Goal: Task Accomplishment & Management: Use online tool/utility

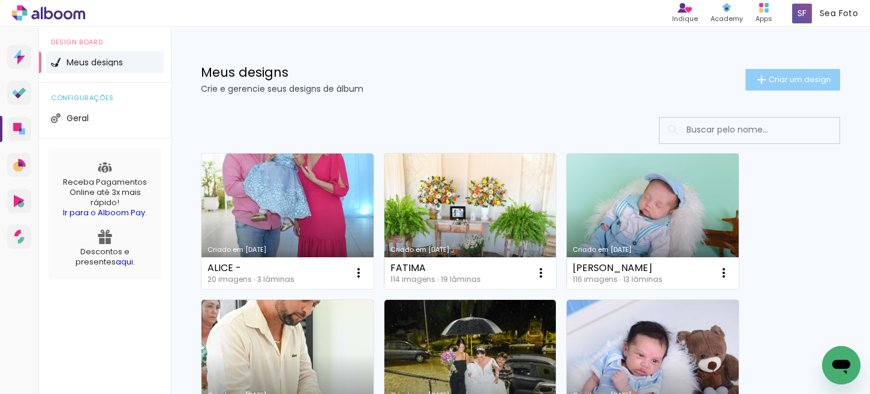
click at [788, 77] on span "Criar um design" at bounding box center [800, 80] width 62 height 8
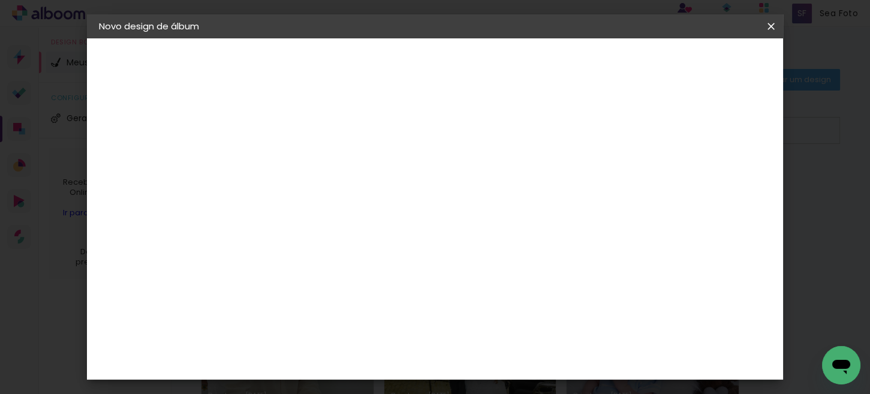
click at [295, 164] on input at bounding box center [295, 161] width 0 height 19
type input "[PERSON_NAME] 8 anos"
type paper-input "[PERSON_NAME] 8 anos"
click at [418, 55] on paper-button "Avançar" at bounding box center [388, 63] width 59 height 20
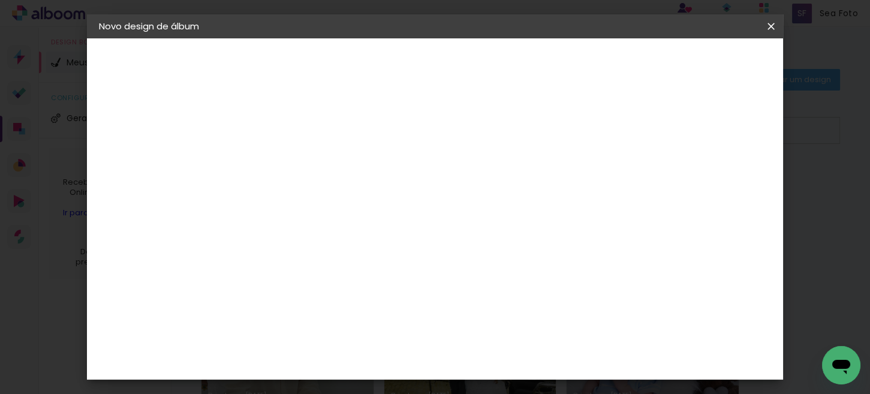
click at [313, 350] on div "Inter Color" at bounding box center [300, 359] width 26 height 19
click at [0, 0] on slot "Avançar" at bounding box center [0, 0] width 0 height 0
click at [420, 253] on span "30 × 30 cm" at bounding box center [398, 265] width 44 height 25
click at [0, 0] on slot "Avançar" at bounding box center [0, 0] width 0 height 0
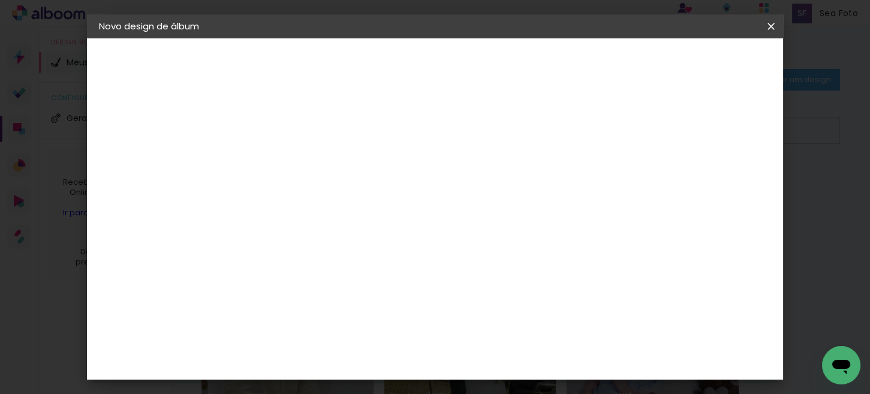
click at [464, 133] on div at bounding box center [458, 129] width 11 height 11
type paper-checkbox "on"
click at [532, 59] on span "Iniciar design" at bounding box center [514, 67] width 35 height 17
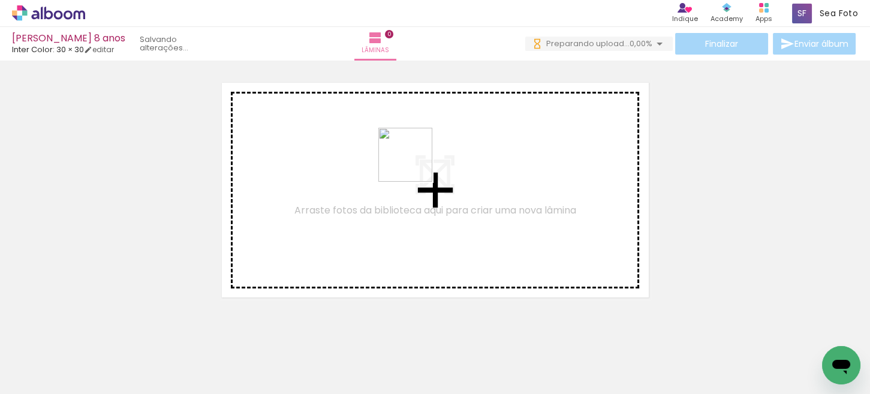
drag, startPoint x: 132, startPoint y: 355, endPoint x: 498, endPoint y: 317, distance: 368.5
click at [417, 163] on quentale-workspace at bounding box center [435, 197] width 870 height 394
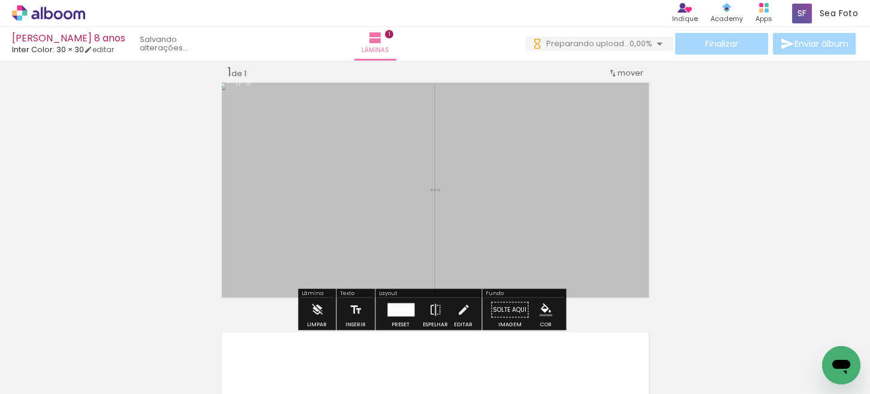
scroll to position [15, 0]
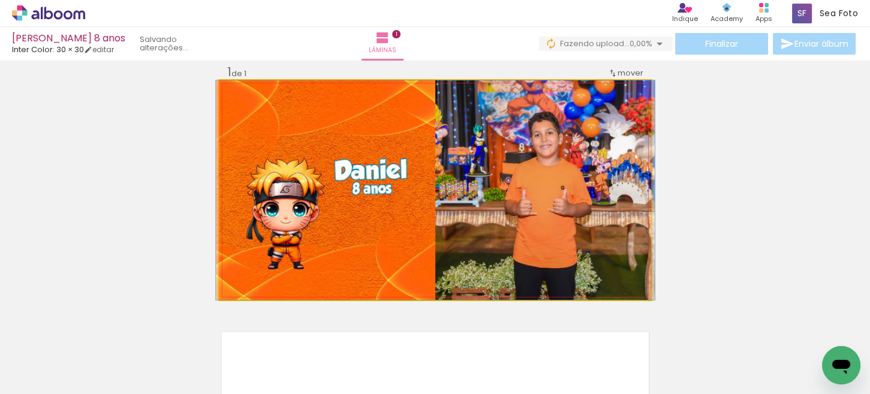
click at [491, 175] on quentale-photo at bounding box center [436, 190] width 432 height 220
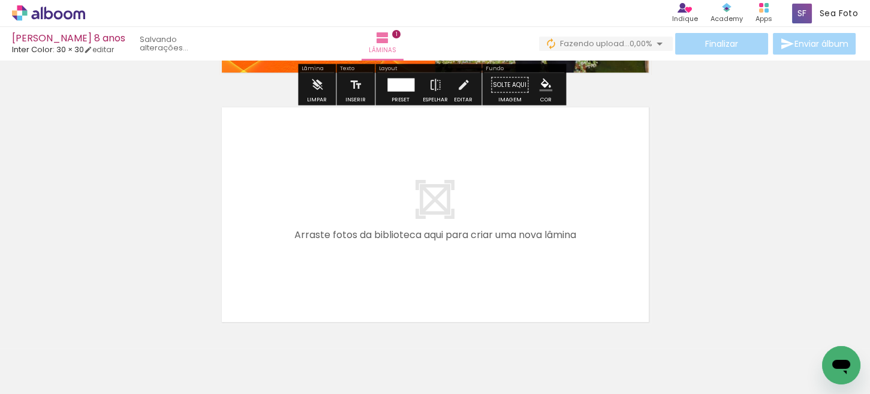
scroll to position [287, 0]
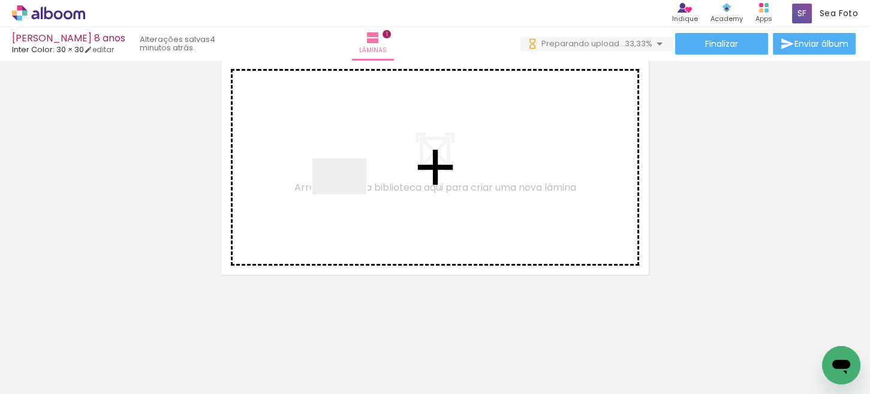
drag, startPoint x: 256, startPoint y: 312, endPoint x: 349, endPoint y: 194, distance: 149.9
click at [349, 194] on quentale-workspace at bounding box center [435, 197] width 870 height 394
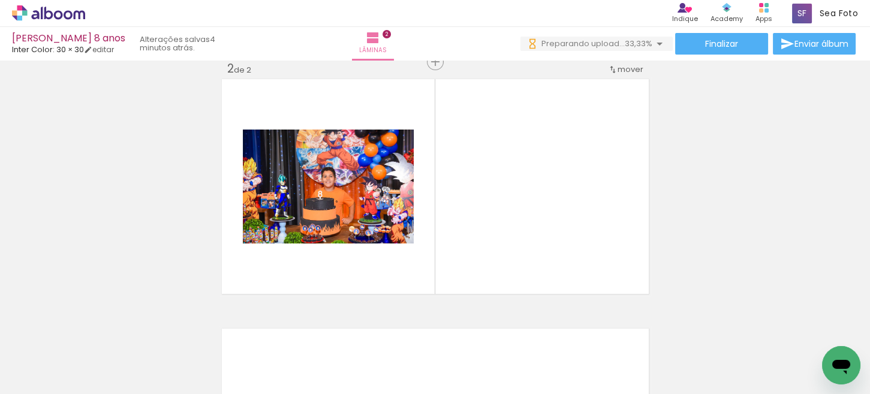
scroll to position [265, 0]
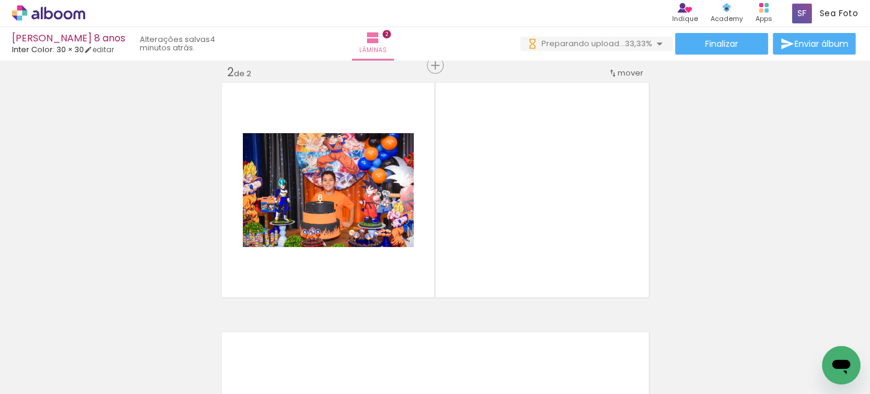
drag, startPoint x: 271, startPoint y: 357, endPoint x: 367, endPoint y: 201, distance: 183.4
click at [367, 201] on quentale-workspace at bounding box center [435, 197] width 870 height 394
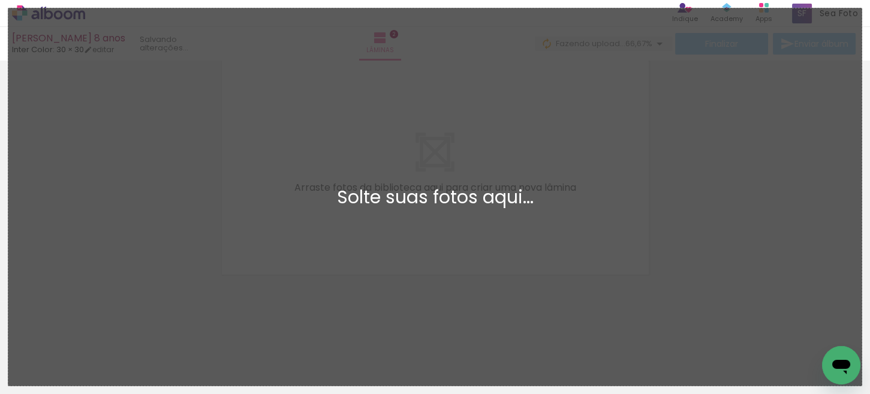
scroll to position [0, 0]
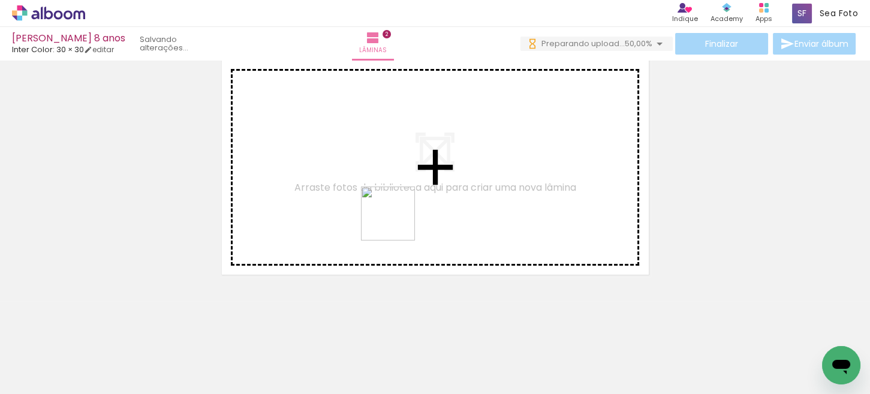
drag, startPoint x: 341, startPoint y: 350, endPoint x: 405, endPoint y: 329, distance: 66.8
click at [408, 193] on quentale-workspace at bounding box center [435, 197] width 870 height 394
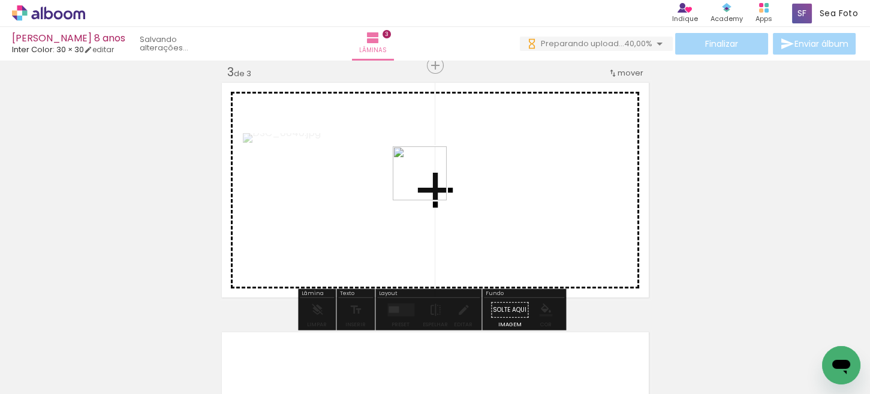
drag, startPoint x: 397, startPoint y: 349, endPoint x: 429, endPoint y: 182, distance: 170.4
click at [429, 182] on quentale-workspace at bounding box center [435, 197] width 870 height 394
drag, startPoint x: 449, startPoint y: 344, endPoint x: 520, endPoint y: 337, distance: 71.7
click at [466, 158] on quentale-workspace at bounding box center [435, 197] width 870 height 394
drag, startPoint x: 518, startPoint y: 239, endPoint x: 602, endPoint y: 349, distance: 137.8
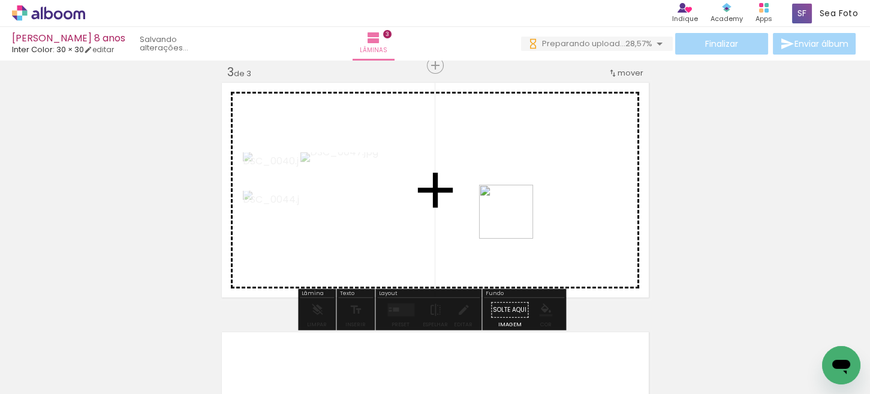
click at [510, 207] on quentale-workspace at bounding box center [435, 197] width 870 height 394
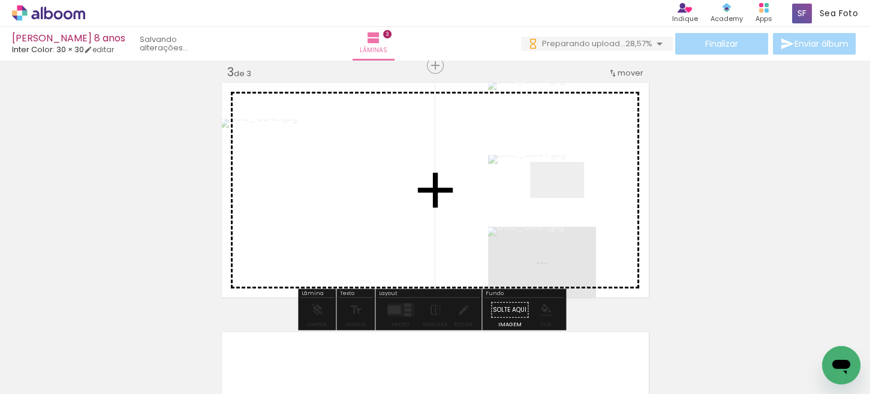
drag, startPoint x: 602, startPoint y: 349, endPoint x: 672, endPoint y: 354, distance: 70.9
click at [564, 187] on quentale-workspace at bounding box center [435, 197] width 870 height 394
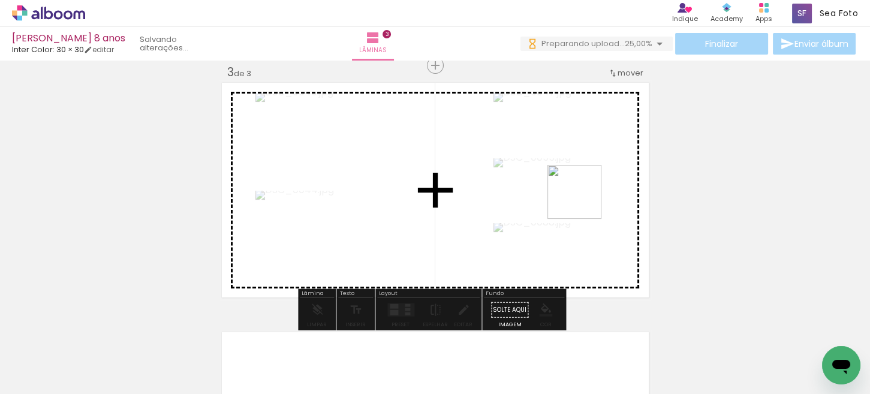
drag, startPoint x: 666, startPoint y: 351, endPoint x: 584, endPoint y: 201, distance: 171.0
click at [584, 201] on quentale-workspace at bounding box center [435, 197] width 870 height 394
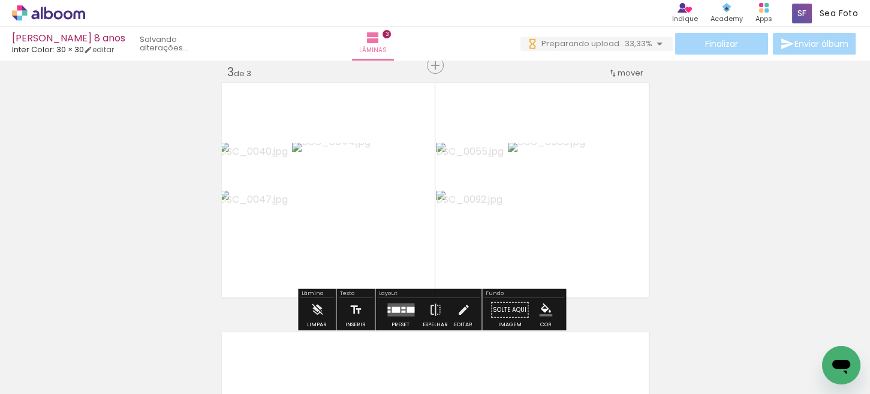
drag, startPoint x: 735, startPoint y: 343, endPoint x: 601, endPoint y: 235, distance: 171.5
click at [601, 235] on quentale-workspace at bounding box center [435, 197] width 870 height 394
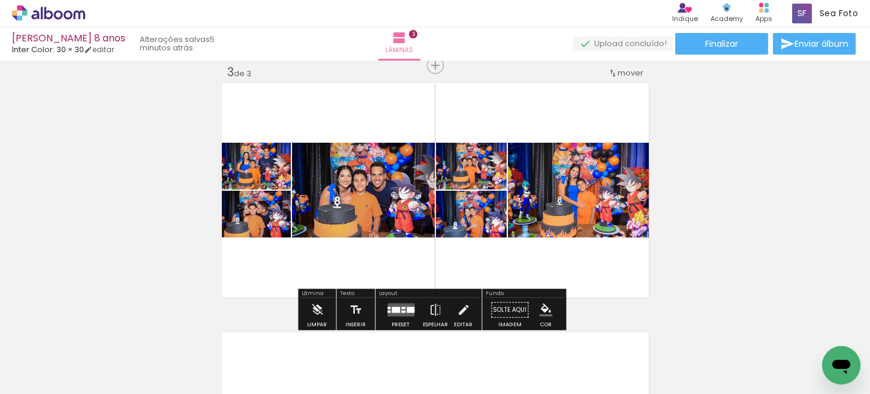
click at [812, 211] on div "Inserir lâmina 1 de 3 Inserir lâmina 2 de 3 Inserir lâmina 3 de 3" at bounding box center [435, 50] width 870 height 999
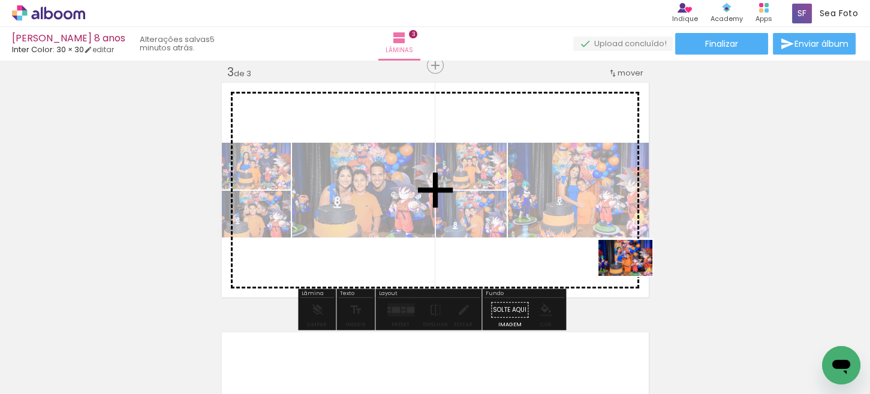
drag, startPoint x: 749, startPoint y: 365, endPoint x: 635, endPoint y: 276, distance: 144.9
click at [635, 276] on quentale-workspace at bounding box center [435, 197] width 870 height 394
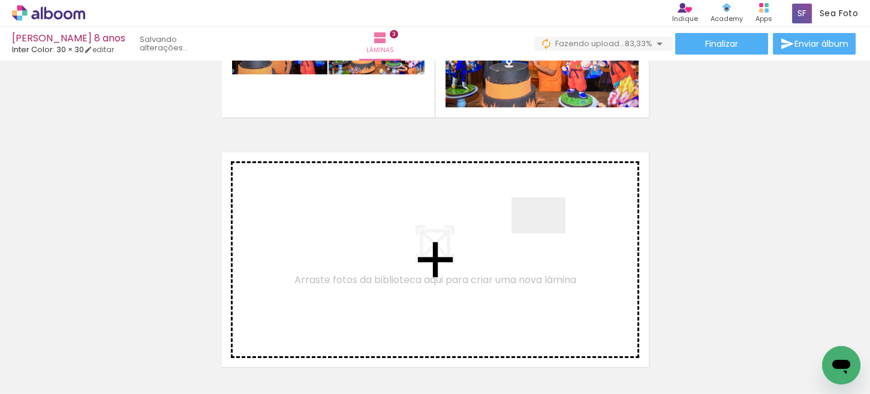
drag, startPoint x: 617, startPoint y: 354, endPoint x: 693, endPoint y: 350, distance: 76.3
click at [548, 232] on quentale-workspace at bounding box center [435, 197] width 870 height 394
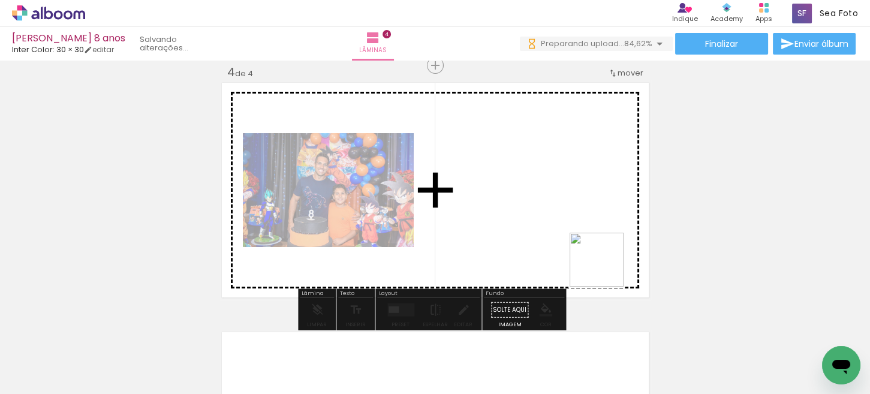
drag, startPoint x: 687, startPoint y: 358, endPoint x: 765, endPoint y: 368, distance: 78.0
click at [595, 254] on quentale-workspace at bounding box center [435, 197] width 870 height 394
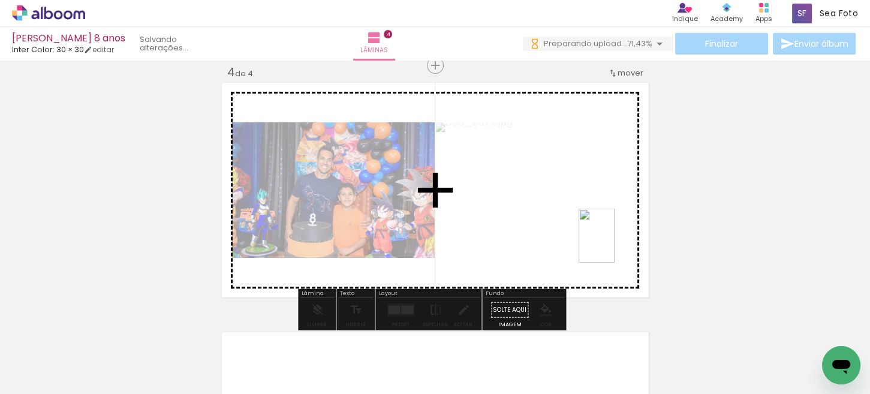
drag, startPoint x: 758, startPoint y: 357, endPoint x: 615, endPoint y: 245, distance: 182.0
click at [615, 245] on quentale-workspace at bounding box center [435, 197] width 870 height 394
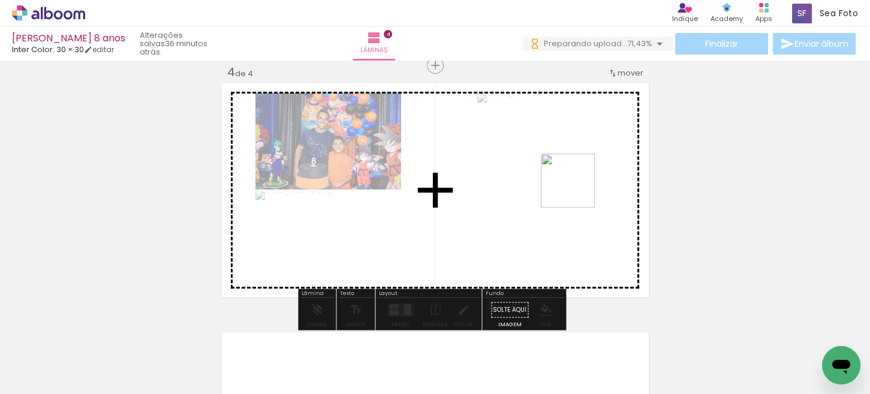
drag, startPoint x: 803, startPoint y: 347, endPoint x: 576, endPoint y: 187, distance: 278.0
click at [576, 189] on quentale-workspace at bounding box center [435, 197] width 870 height 394
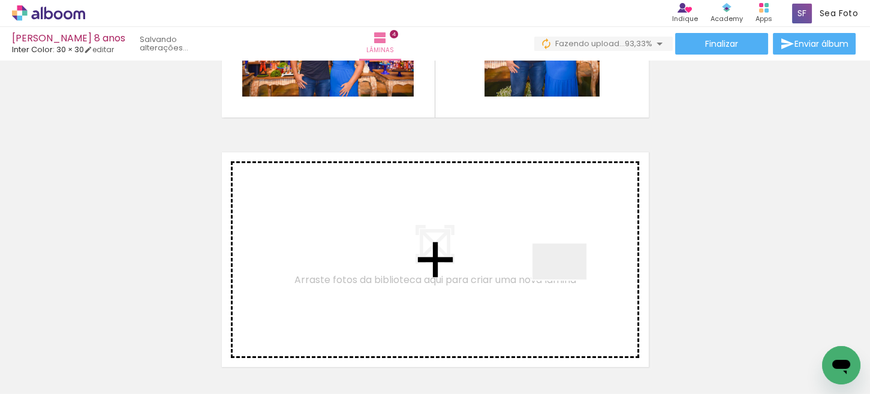
drag, startPoint x: 753, startPoint y: 358, endPoint x: 815, endPoint y: 342, distance: 63.7
click at [560, 278] on quentale-workspace at bounding box center [435, 197] width 870 height 394
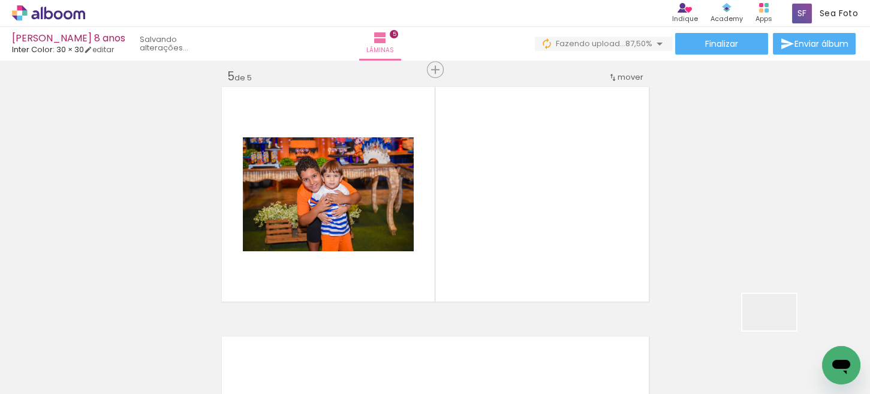
scroll to position [1013, 0]
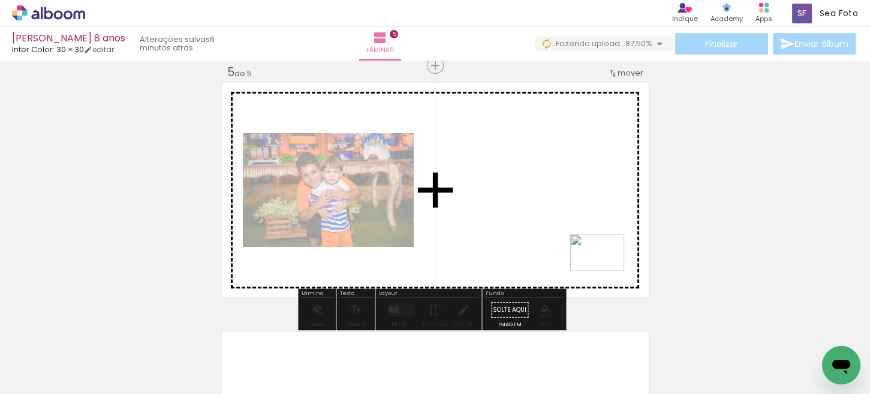
drag, startPoint x: 779, startPoint y: 330, endPoint x: 606, endPoint y: 270, distance: 182.3
click at [606, 270] on quentale-workspace at bounding box center [435, 197] width 870 height 394
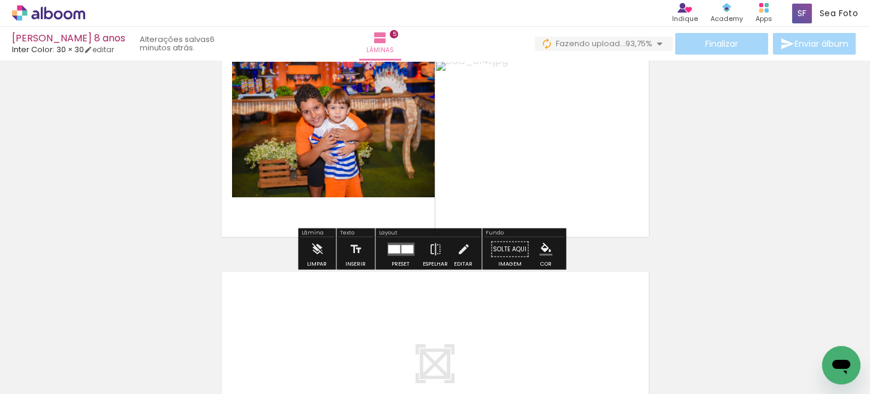
scroll to position [1134, 0]
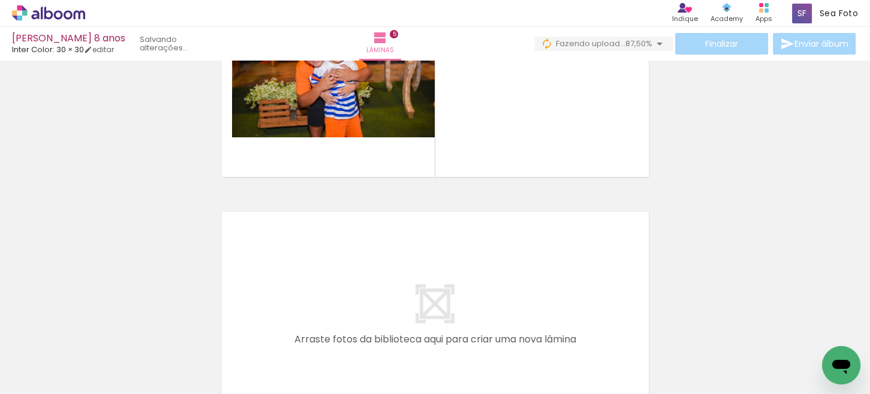
scroll to position [1254, 0]
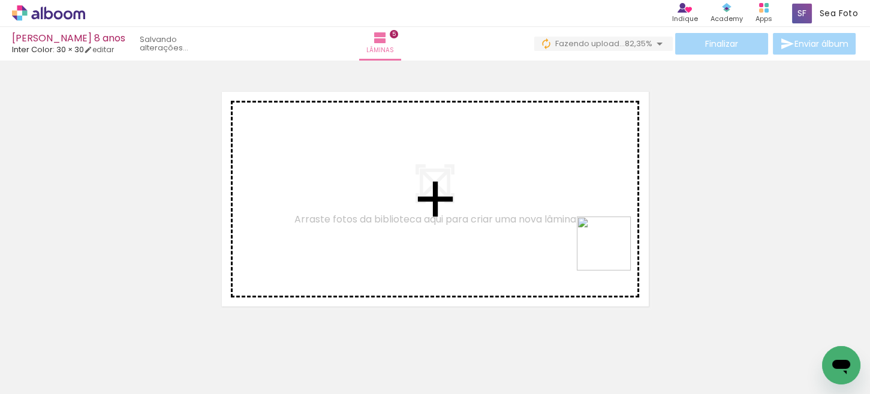
drag, startPoint x: 752, startPoint y: 356, endPoint x: 779, endPoint y: 337, distance: 32.8
click at [578, 239] on quentale-workspace at bounding box center [435, 197] width 870 height 394
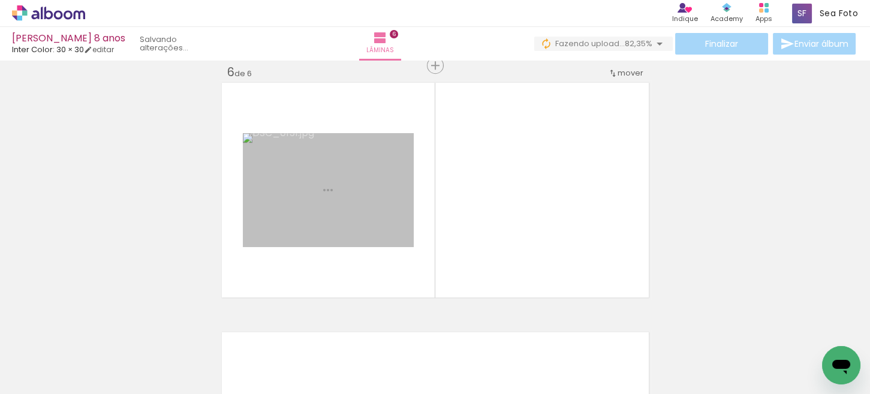
scroll to position [1263, 0]
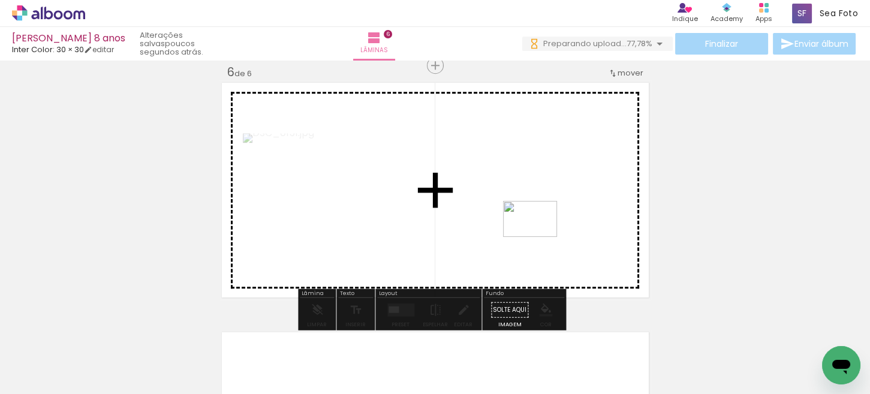
drag, startPoint x: 809, startPoint y: 350, endPoint x: 539, endPoint y: 237, distance: 292.5
click at [539, 237] on quentale-workspace at bounding box center [435, 197] width 870 height 394
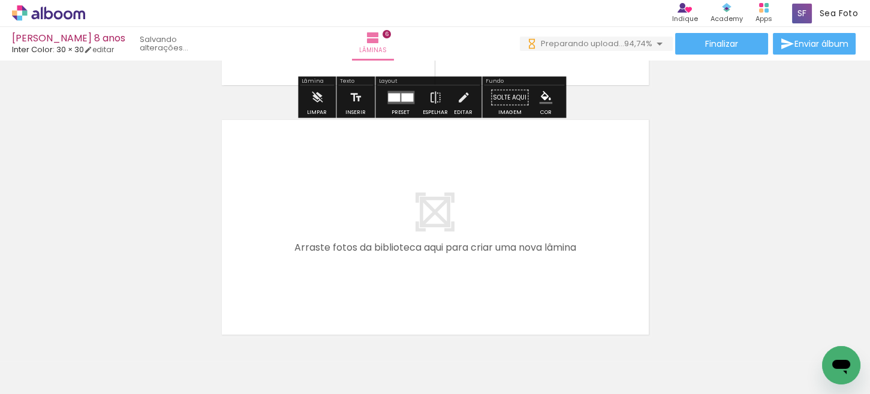
scroll to position [1535, 0]
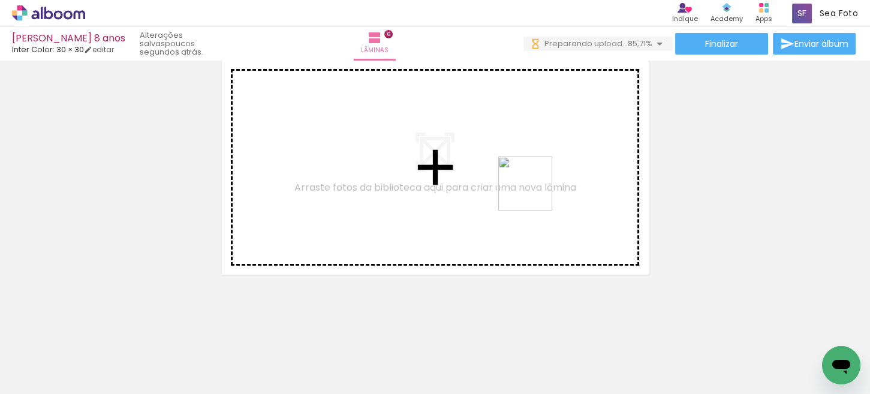
drag, startPoint x: 686, startPoint y: 357, endPoint x: 534, endPoint y: 193, distance: 223.7
click at [534, 193] on quentale-workspace at bounding box center [435, 197] width 870 height 394
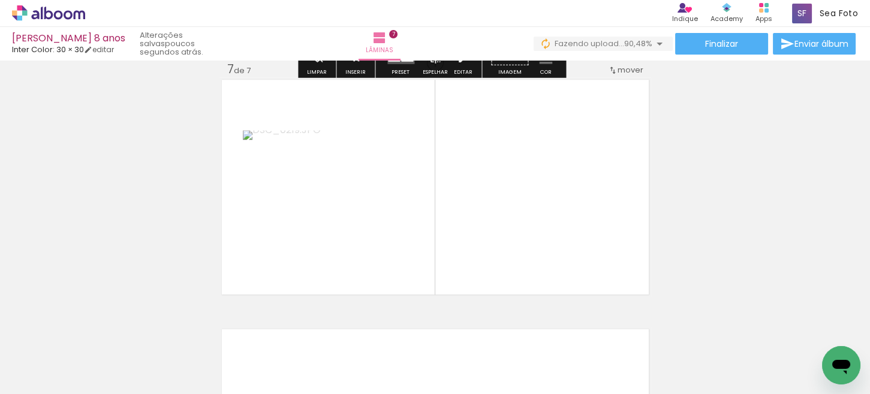
scroll to position [1512, 0]
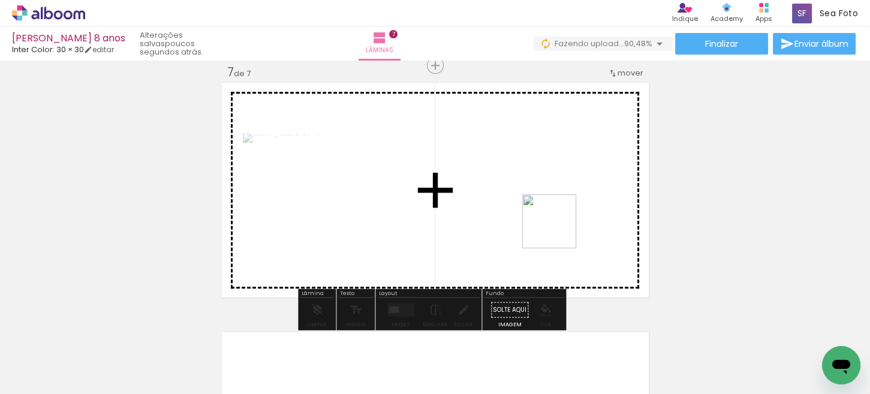
drag, startPoint x: 558, startPoint y: 230, endPoint x: 828, endPoint y: 344, distance: 293.0
click at [537, 223] on quentale-workspace at bounding box center [435, 197] width 870 height 394
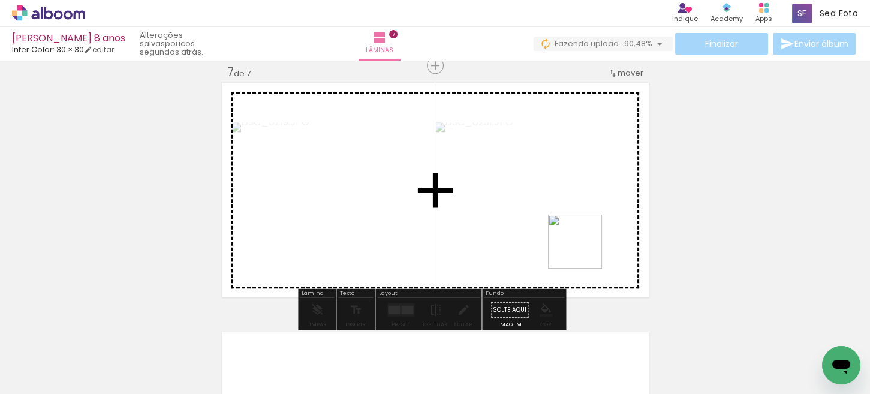
drag, startPoint x: 781, startPoint y: 340, endPoint x: 502, endPoint y: 222, distance: 302.9
click at [573, 244] on quentale-workspace at bounding box center [435, 197] width 870 height 394
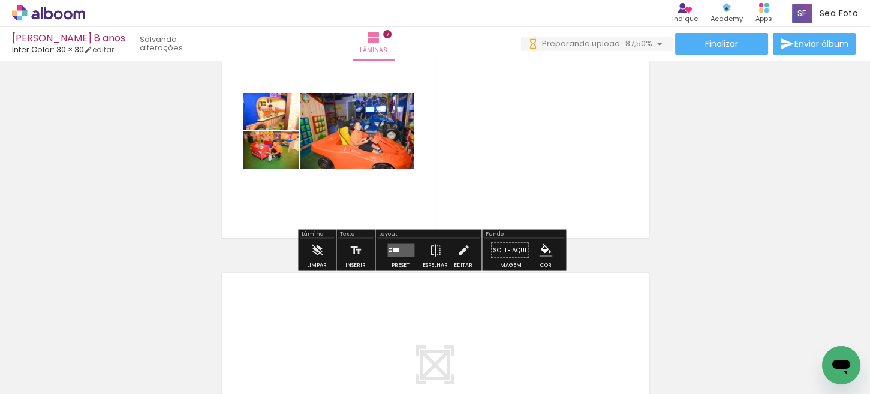
scroll to position [1632, 0]
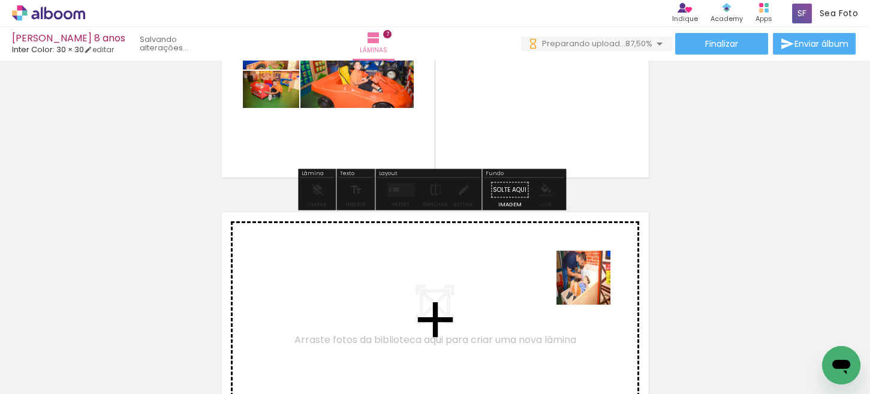
drag, startPoint x: 622, startPoint y: 353, endPoint x: 591, endPoint y: 281, distance: 77.9
click at [591, 281] on quentale-workspace at bounding box center [435, 197] width 870 height 394
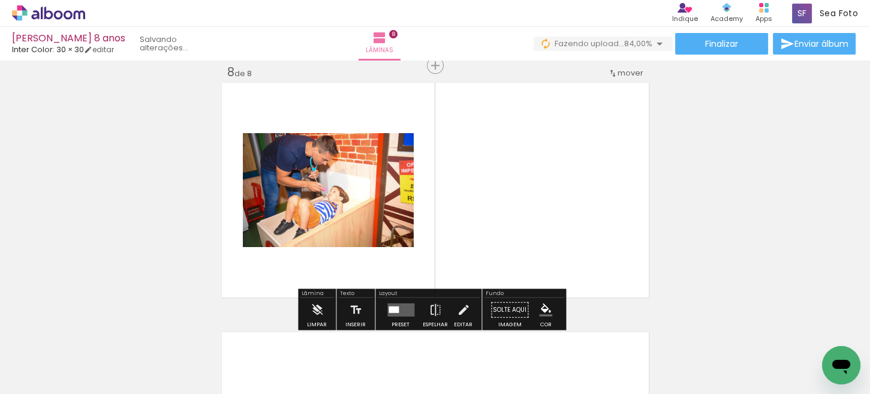
scroll to position [1822, 0]
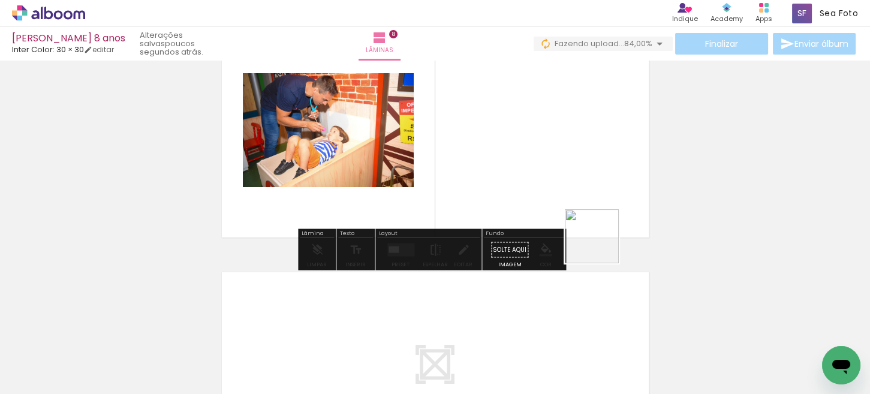
drag, startPoint x: 690, startPoint y: 346, endPoint x: 598, endPoint y: 240, distance: 140.7
click at [598, 240] on quentale-workspace at bounding box center [435, 197] width 870 height 394
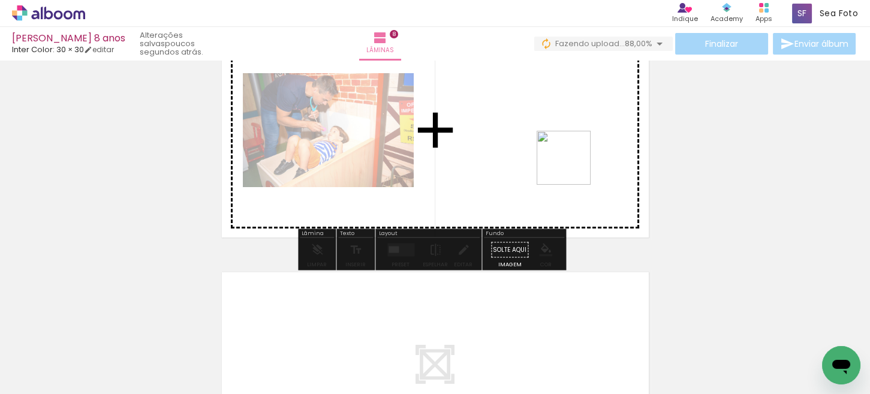
drag, startPoint x: 597, startPoint y: 203, endPoint x: 569, endPoint y: 163, distance: 49.1
click at [569, 163] on quentale-workspace at bounding box center [435, 197] width 870 height 394
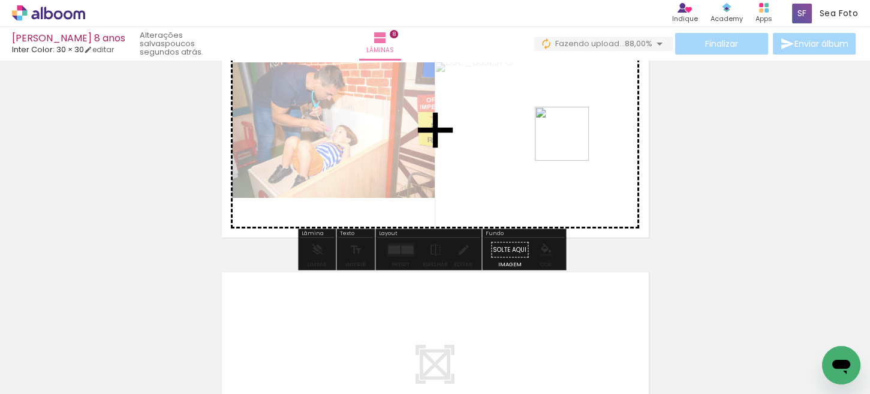
drag, startPoint x: 759, startPoint y: 359, endPoint x: 552, endPoint y: 128, distance: 310.1
click at [552, 128] on quentale-workspace at bounding box center [435, 197] width 870 height 394
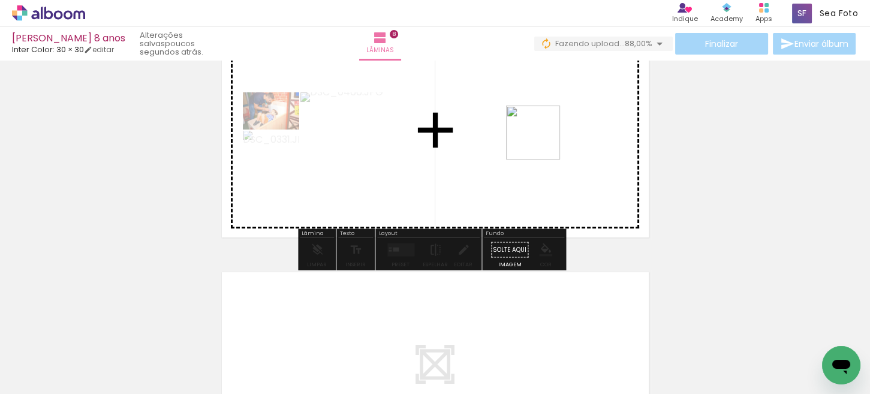
drag, startPoint x: 806, startPoint y: 355, endPoint x: 542, endPoint y: 142, distance: 339.5
click at [542, 142] on quentale-workspace at bounding box center [435, 197] width 870 height 394
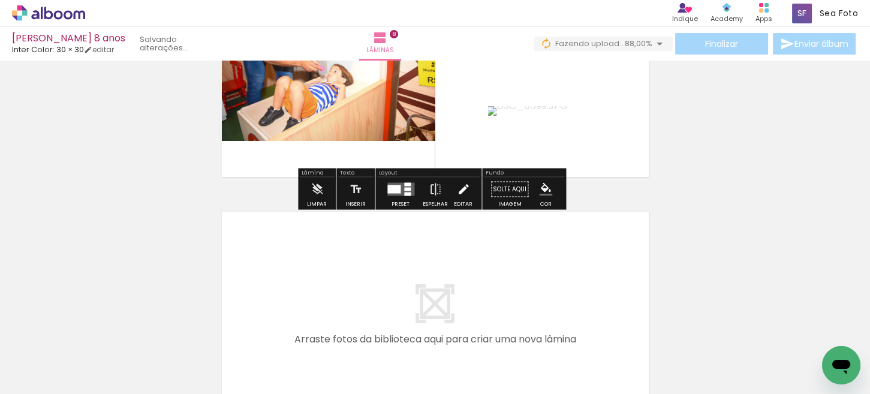
scroll to position [2002, 0]
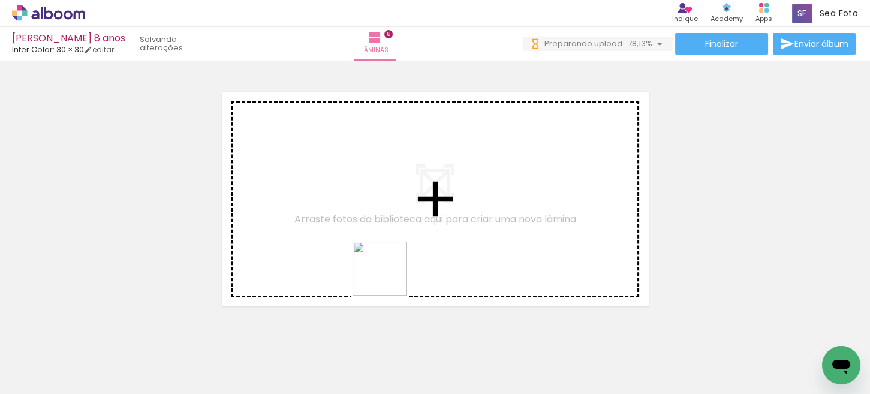
drag, startPoint x: 365, startPoint y: 352, endPoint x: 406, endPoint y: 352, distance: 40.8
click at [391, 270] on quentale-workspace at bounding box center [435, 197] width 870 height 394
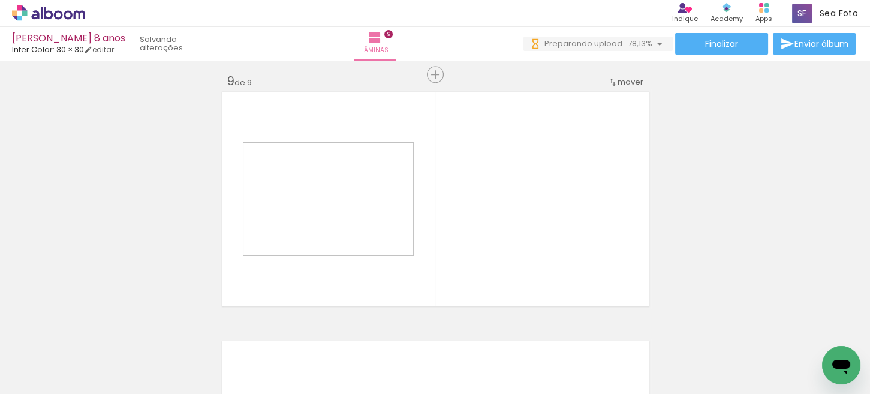
drag, startPoint x: 408, startPoint y: 352, endPoint x: 411, endPoint y: 235, distance: 116.4
click at [410, 235] on quentale-workspace at bounding box center [435, 197] width 870 height 394
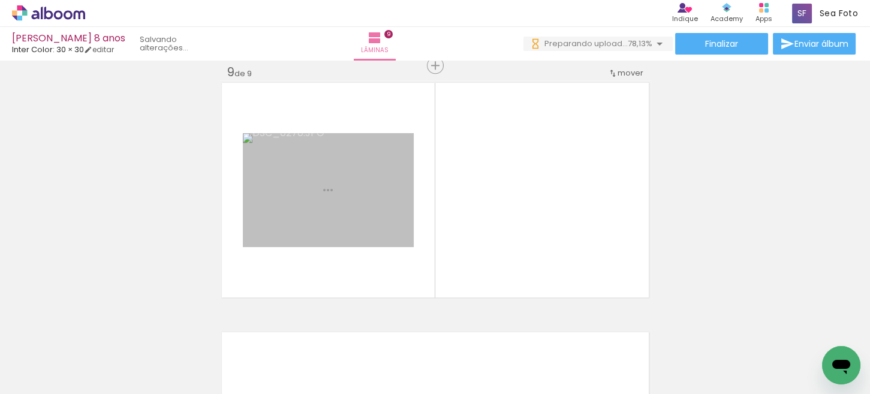
scroll to position [2011, 0]
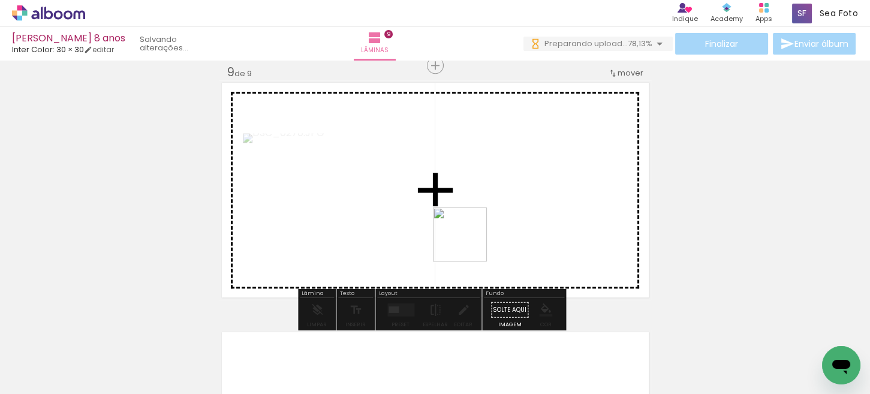
drag, startPoint x: 493, startPoint y: 357, endPoint x: 469, endPoint y: 244, distance: 115.9
click at [469, 244] on quentale-workspace at bounding box center [435, 197] width 870 height 394
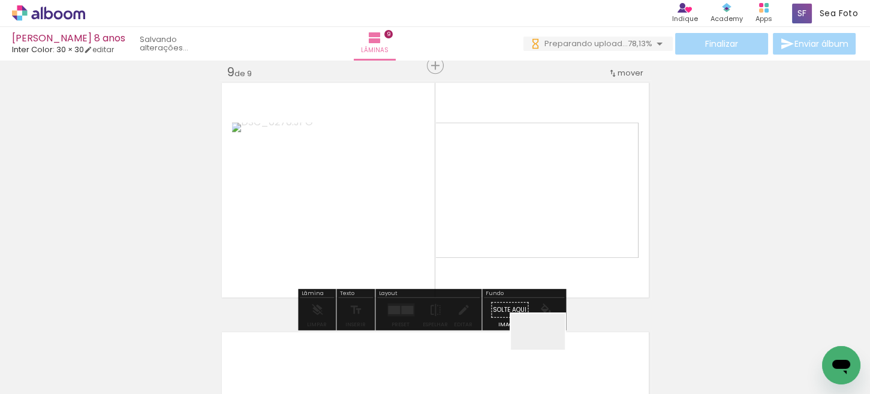
drag, startPoint x: 547, startPoint y: 350, endPoint x: 604, endPoint y: 370, distance: 60.5
click at [515, 209] on quentale-workspace at bounding box center [435, 197] width 870 height 394
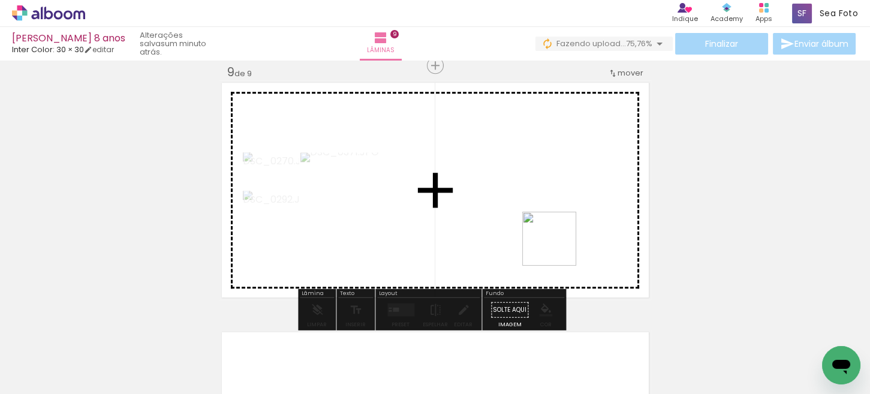
drag, startPoint x: 617, startPoint y: 357, endPoint x: 555, endPoint y: 245, distance: 127.5
click at [555, 245] on quentale-workspace at bounding box center [435, 197] width 870 height 394
drag, startPoint x: 683, startPoint y: 352, endPoint x: 740, endPoint y: 337, distance: 58.9
click at [584, 252] on quentale-workspace at bounding box center [435, 197] width 870 height 394
drag, startPoint x: 752, startPoint y: 357, endPoint x: 806, endPoint y: 344, distance: 55.6
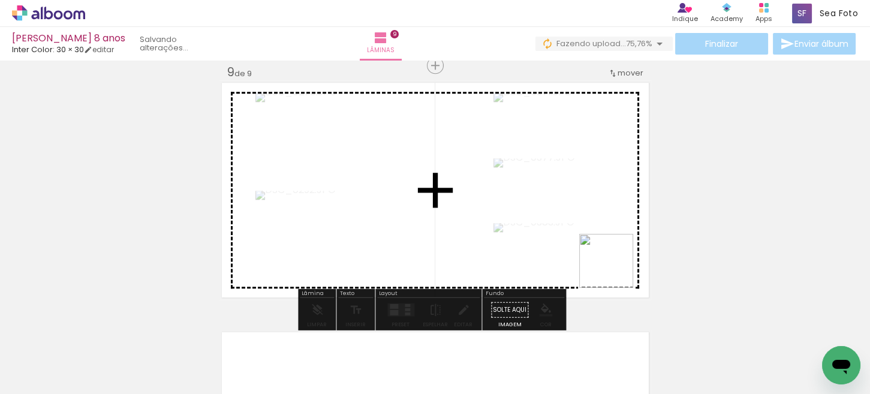
click at [604, 262] on quentale-workspace at bounding box center [435, 197] width 870 height 394
drag, startPoint x: 809, startPoint y: 344, endPoint x: 640, endPoint y: 257, distance: 189.7
click at [640, 257] on quentale-workspace at bounding box center [435, 197] width 870 height 394
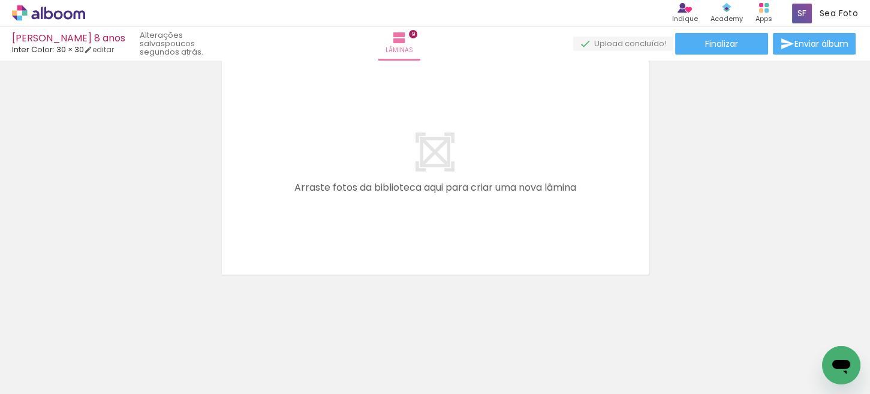
scroll to position [2164, 0]
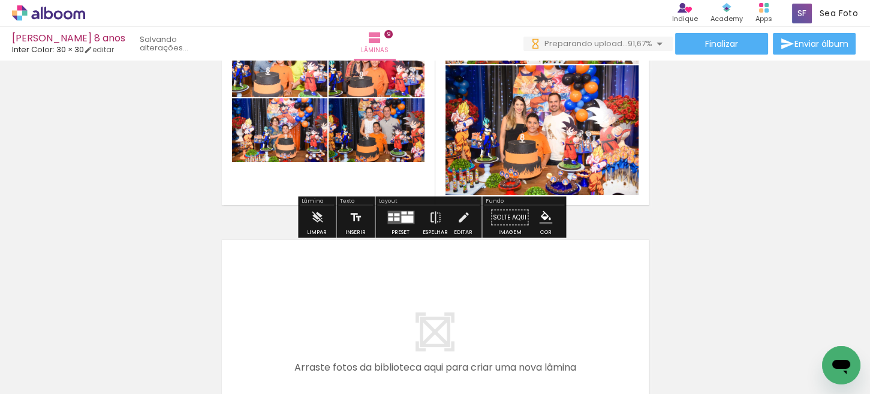
scroll to position [2164, 0]
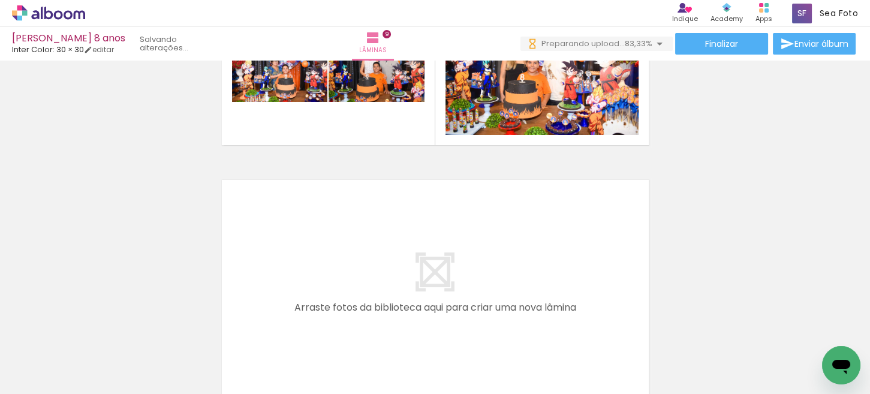
drag, startPoint x: 304, startPoint y: 359, endPoint x: 333, endPoint y: 276, distance: 88.2
click at [333, 276] on quentale-workspace at bounding box center [435, 197] width 870 height 394
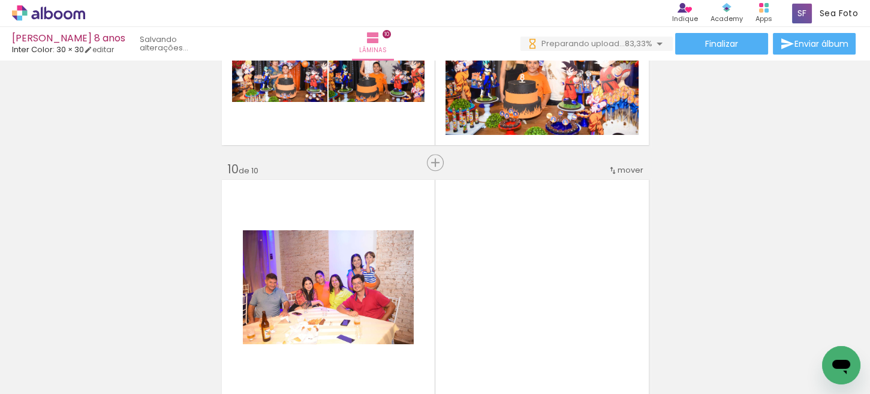
scroll to position [2261, 0]
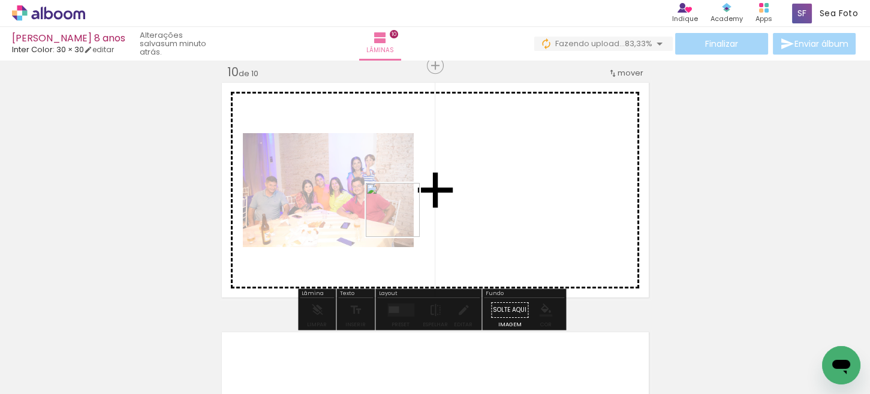
drag, startPoint x: 380, startPoint y: 268, endPoint x: 429, endPoint y: 358, distance: 102.3
click at [407, 209] on quentale-workspace at bounding box center [435, 197] width 870 height 394
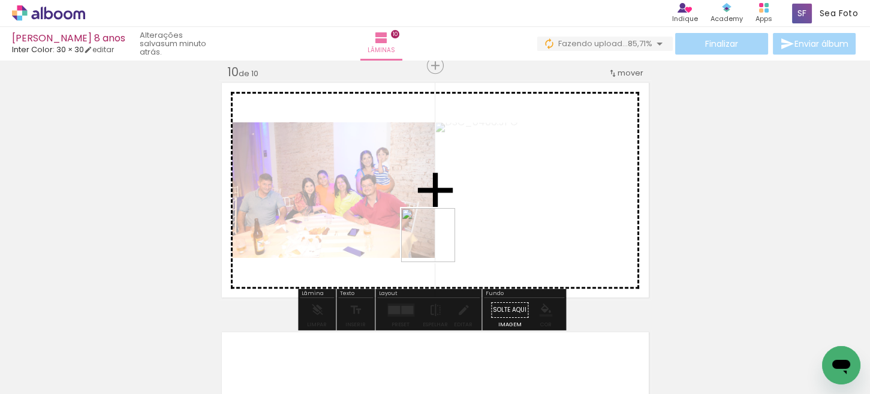
drag, startPoint x: 429, startPoint y: 358, endPoint x: 474, endPoint y: 354, distance: 45.8
click at [437, 244] on quentale-workspace at bounding box center [435, 197] width 870 height 394
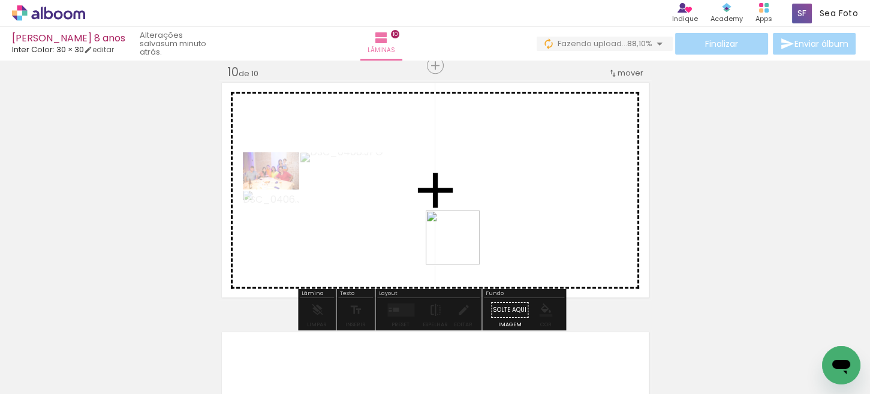
drag, startPoint x: 483, startPoint y: 364, endPoint x: 455, endPoint y: 227, distance: 140.2
click at [455, 227] on quentale-workspace at bounding box center [435, 197] width 870 height 394
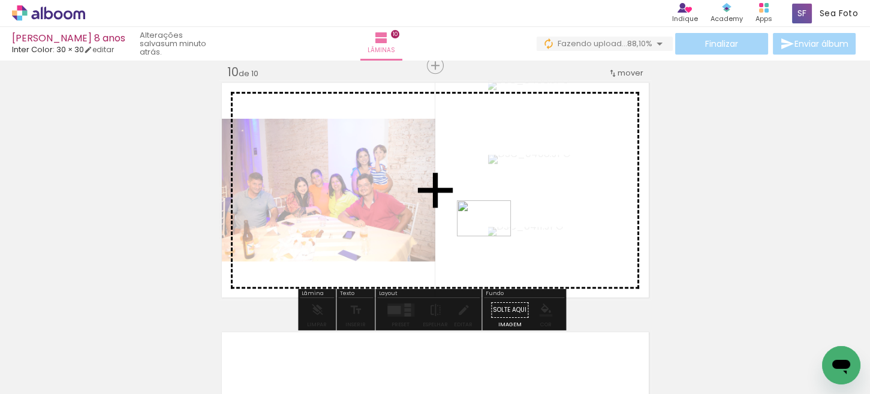
drag, startPoint x: 530, startPoint y: 325, endPoint x: 493, endPoint y: 236, distance: 95.5
click at [493, 236] on quentale-workspace at bounding box center [435, 197] width 870 height 394
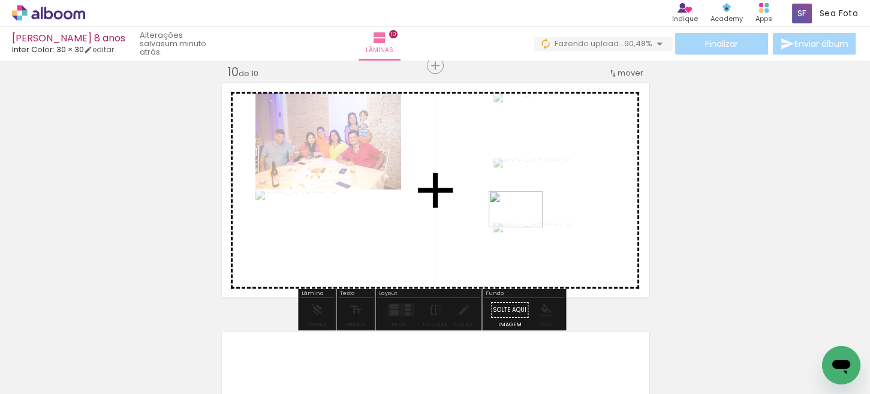
drag, startPoint x: 622, startPoint y: 354, endPoint x: 524, endPoint y: 227, distance: 160.8
click at [524, 227] on quentale-workspace at bounding box center [435, 197] width 870 height 394
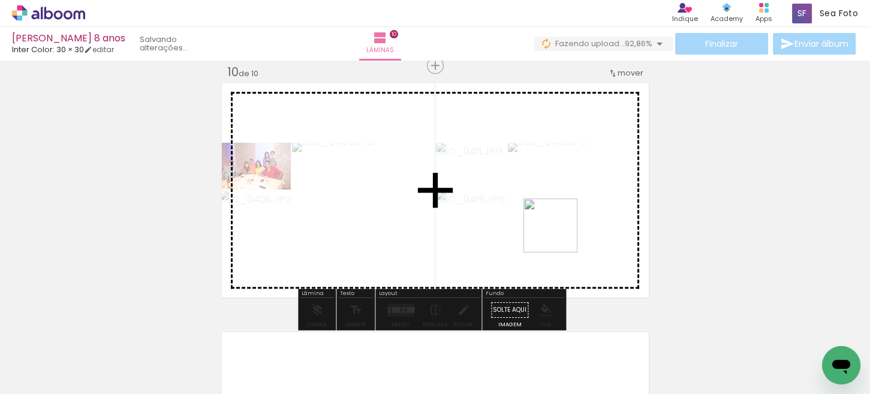
drag, startPoint x: 684, startPoint y: 352, endPoint x: 556, endPoint y: 232, distance: 175.7
click at [556, 232] on quentale-workspace at bounding box center [435, 197] width 870 height 394
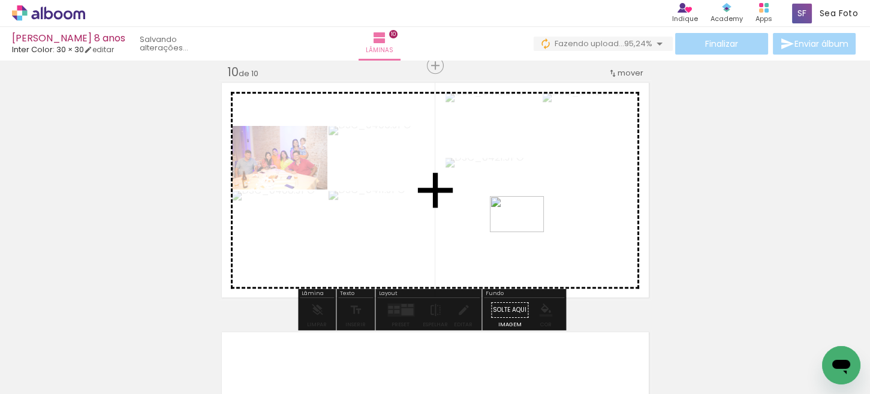
drag, startPoint x: 756, startPoint y: 359, endPoint x: 801, endPoint y: 359, distance: 45.0
click at [527, 232] on quentale-workspace at bounding box center [435, 197] width 870 height 394
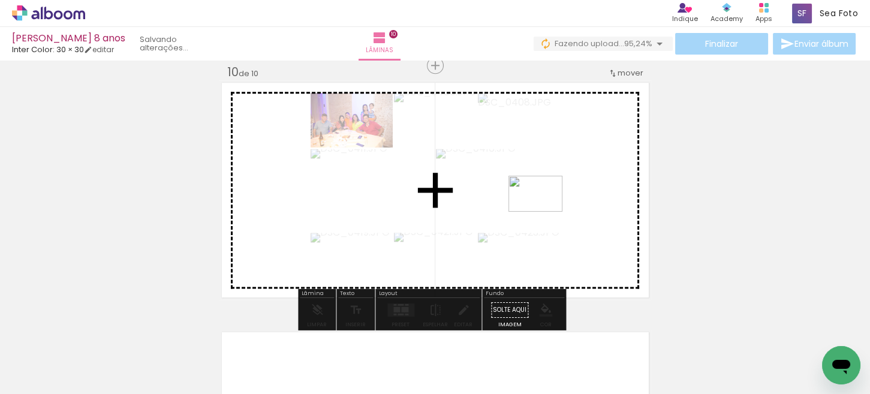
drag, startPoint x: 780, startPoint y: 319, endPoint x: 535, endPoint y: 210, distance: 268.3
click at [544, 211] on quentale-workspace at bounding box center [435, 197] width 870 height 394
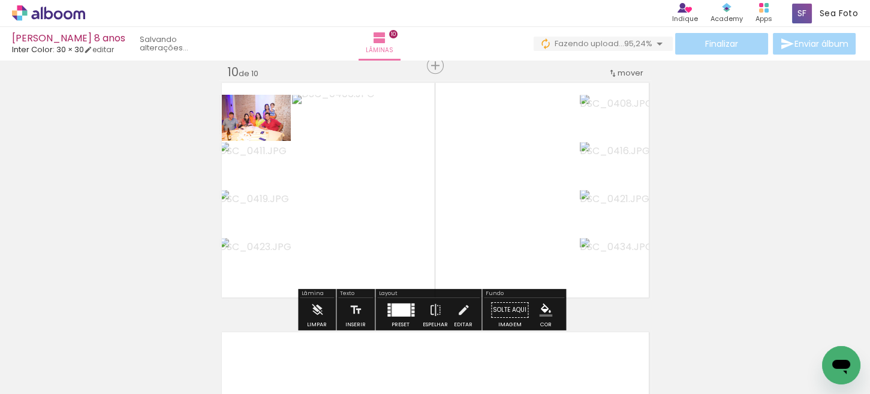
scroll to position [2021, 0]
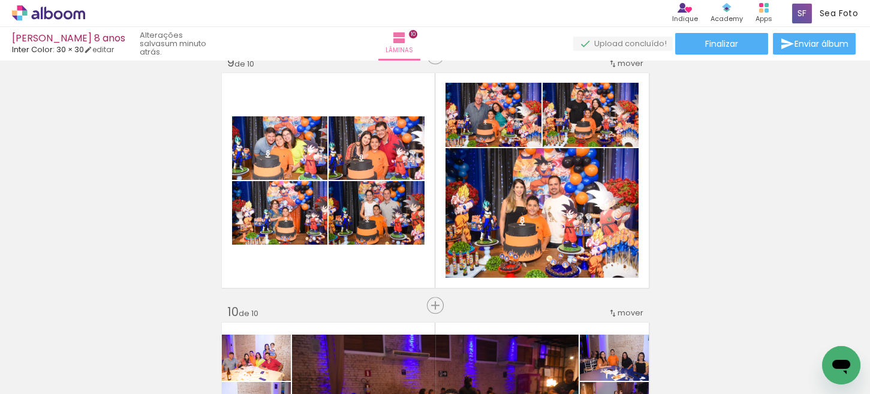
scroll to position [0, 1401]
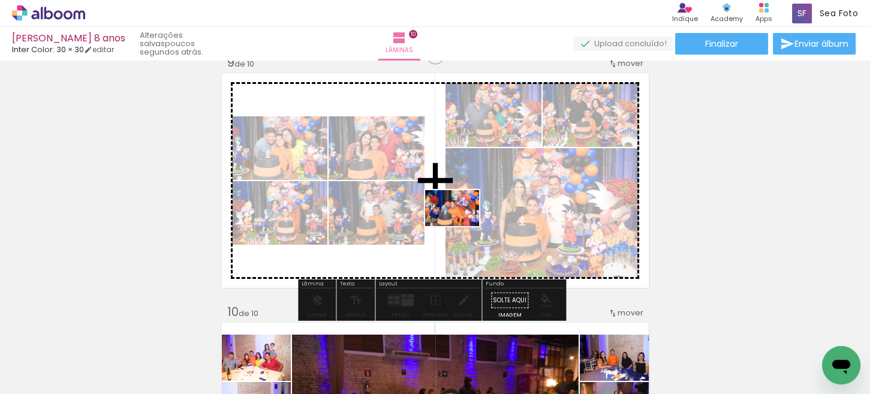
drag, startPoint x: 471, startPoint y: 358, endPoint x: 434, endPoint y: 371, distance: 39.3
click at [461, 212] on quentale-workspace at bounding box center [435, 197] width 870 height 394
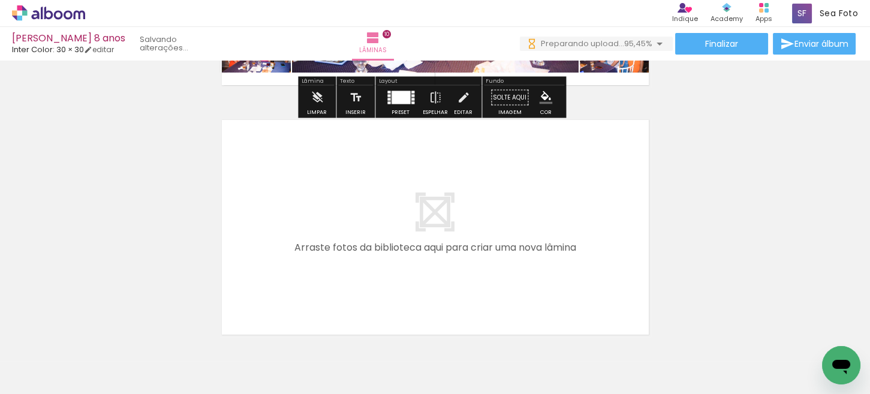
scroll to position [0, 0]
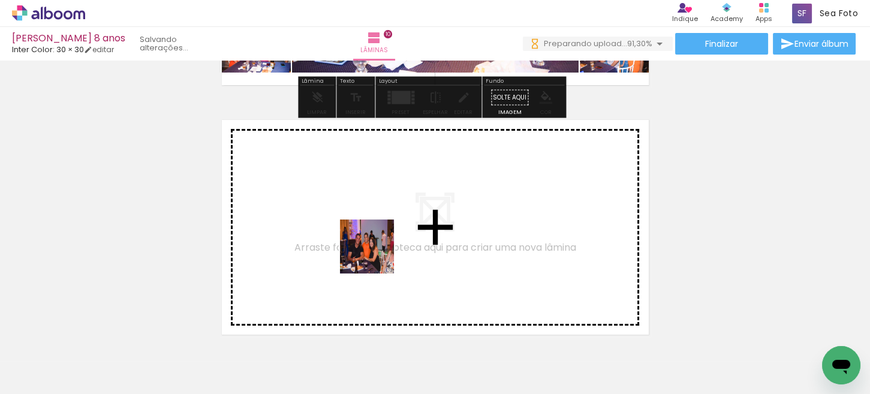
drag, startPoint x: 360, startPoint y: 351, endPoint x: 376, endPoint y: 256, distance: 96.7
click at [376, 256] on quentale-workspace at bounding box center [435, 197] width 870 height 394
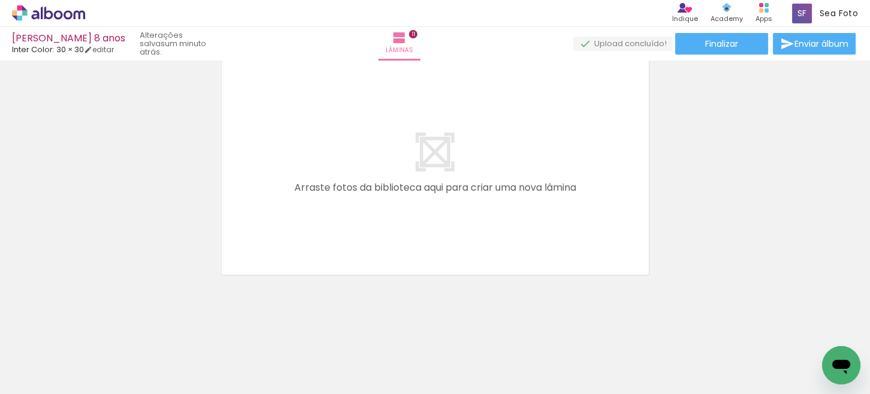
scroll to position [0, 2725]
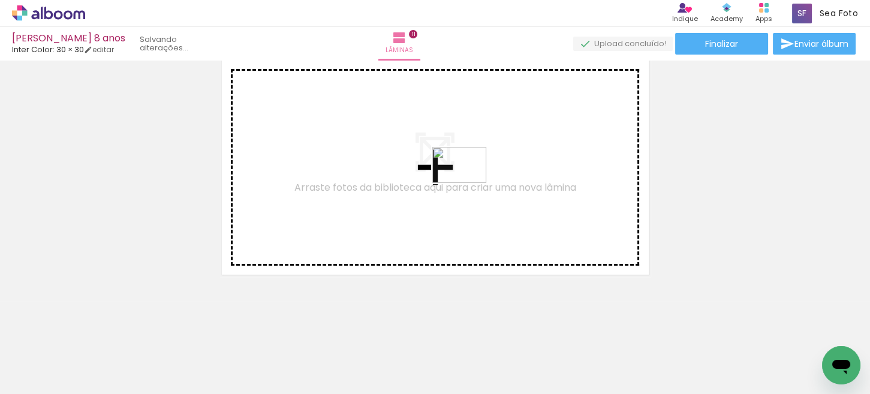
drag, startPoint x: 760, startPoint y: 365, endPoint x: 468, endPoint y: 183, distance: 343.9
click at [468, 183] on quentale-workspace at bounding box center [435, 197] width 870 height 394
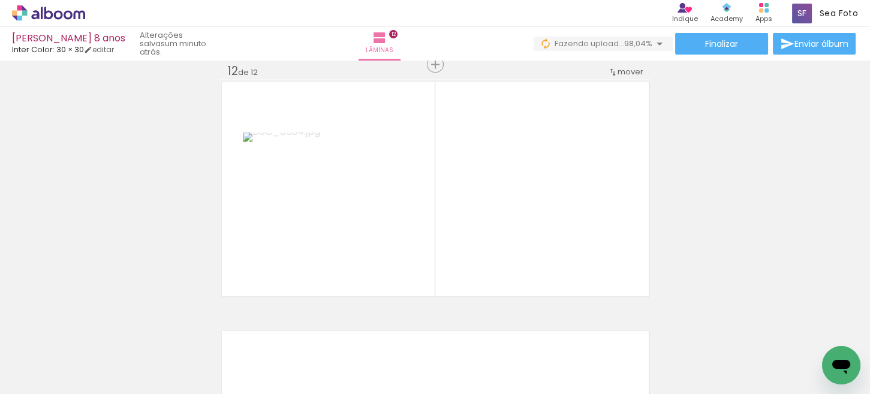
scroll to position [2760, 0]
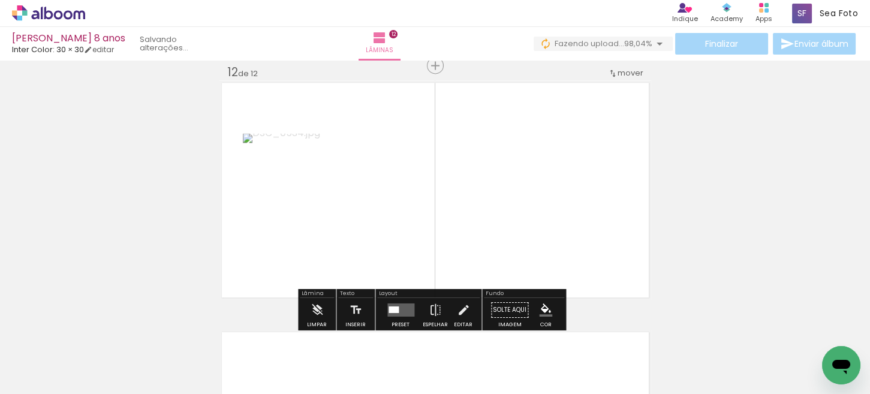
drag, startPoint x: 596, startPoint y: 206, endPoint x: 579, endPoint y: 201, distance: 18.2
click at [579, 201] on quentale-workspace at bounding box center [435, 197] width 870 height 394
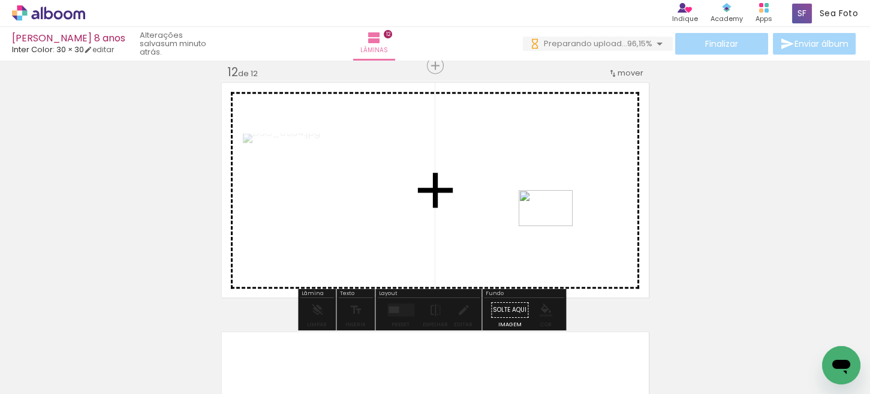
drag, startPoint x: 795, startPoint y: 336, endPoint x: 554, endPoint y: 226, distance: 265.7
click at [554, 226] on quentale-workspace at bounding box center [435, 197] width 870 height 394
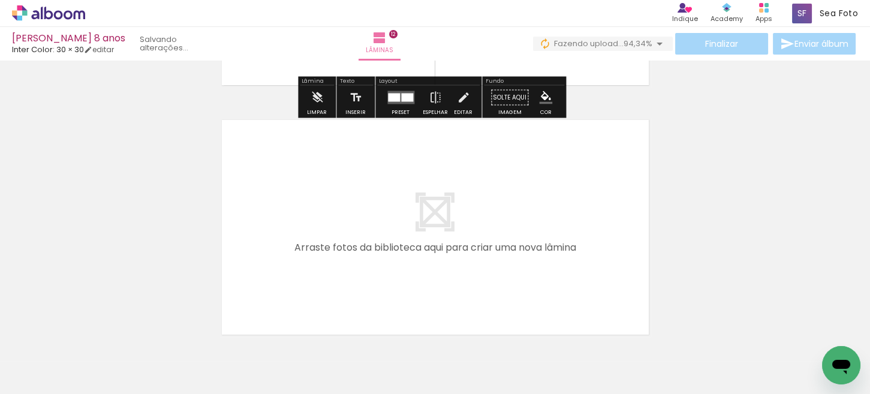
scroll to position [3032, 0]
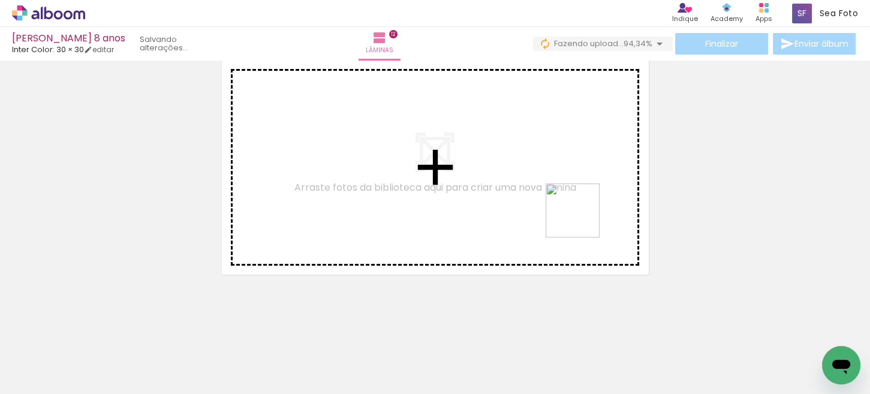
drag, startPoint x: 812, startPoint y: 353, endPoint x: 583, endPoint y: 215, distance: 267.2
click at [583, 215] on quentale-workspace at bounding box center [435, 197] width 870 height 394
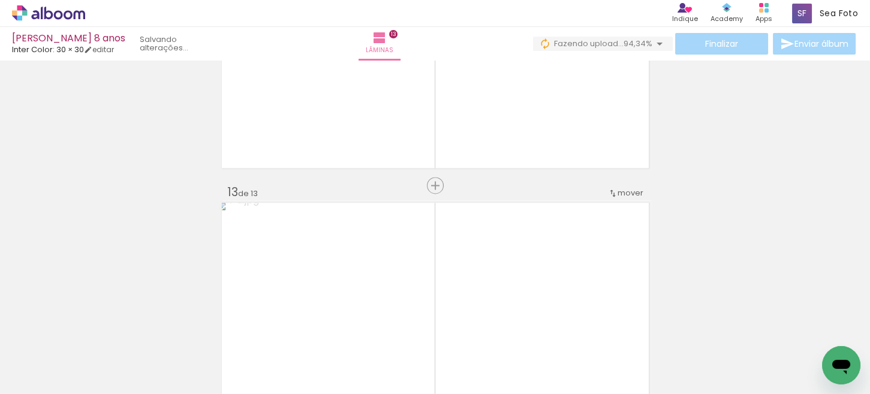
scroll to position [2949, 0]
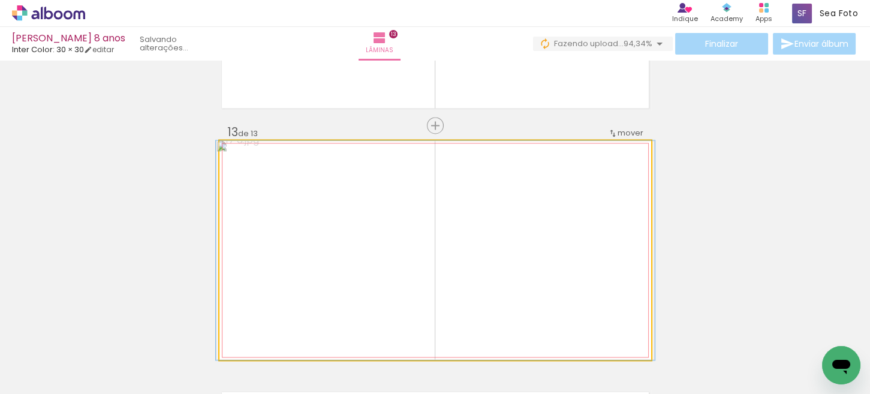
click at [598, 205] on quentale-photo at bounding box center [436, 250] width 432 height 220
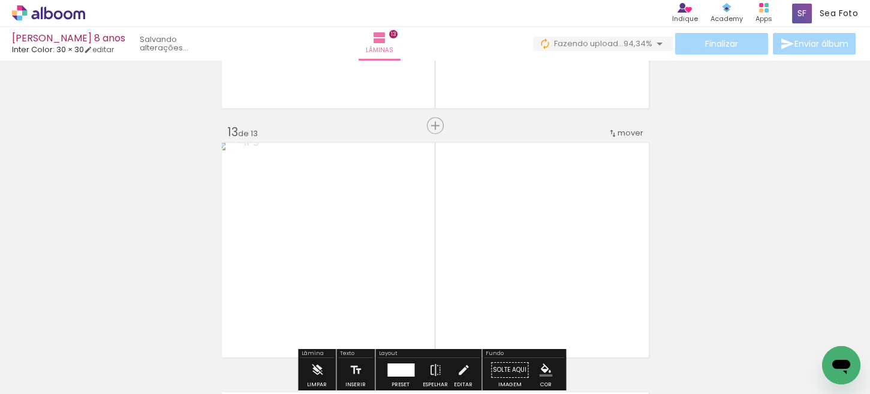
scroll to position [3069, 0]
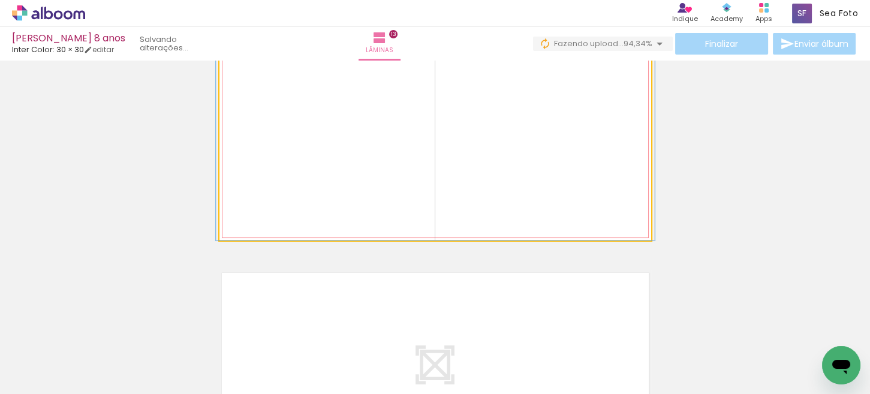
click at [518, 206] on quentale-photo at bounding box center [436, 131] width 432 height 220
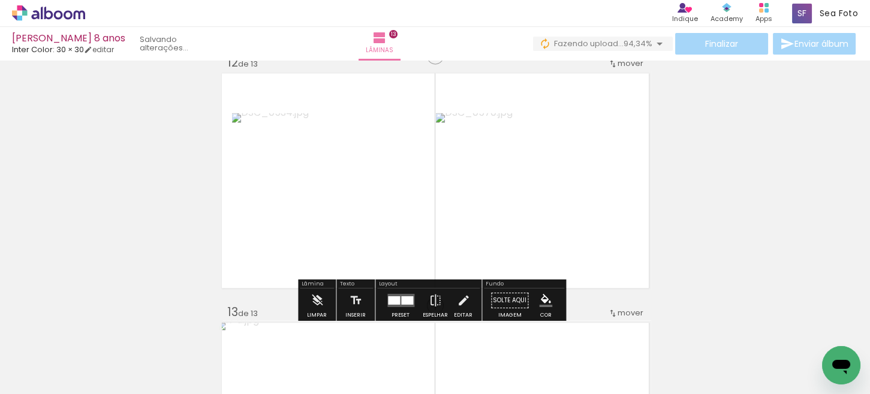
scroll to position [2830, 0]
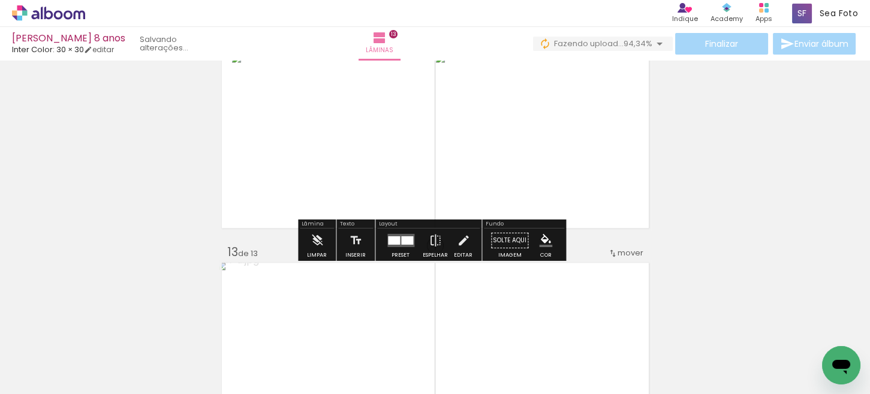
click at [397, 247] on div at bounding box center [401, 241] width 32 height 24
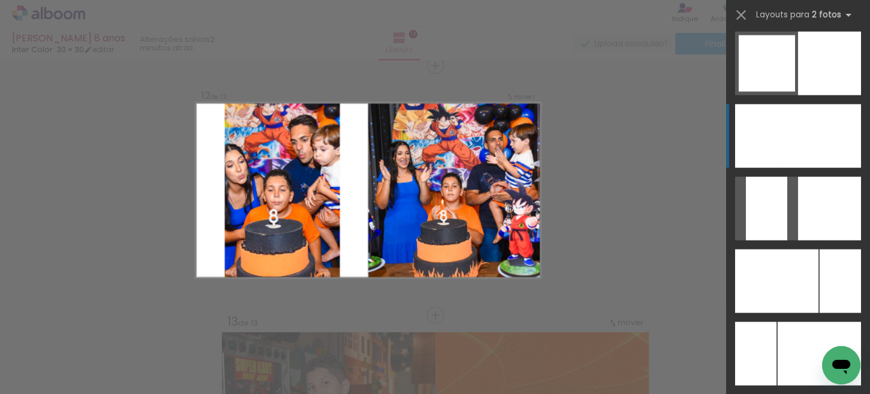
scroll to position [3949, 0]
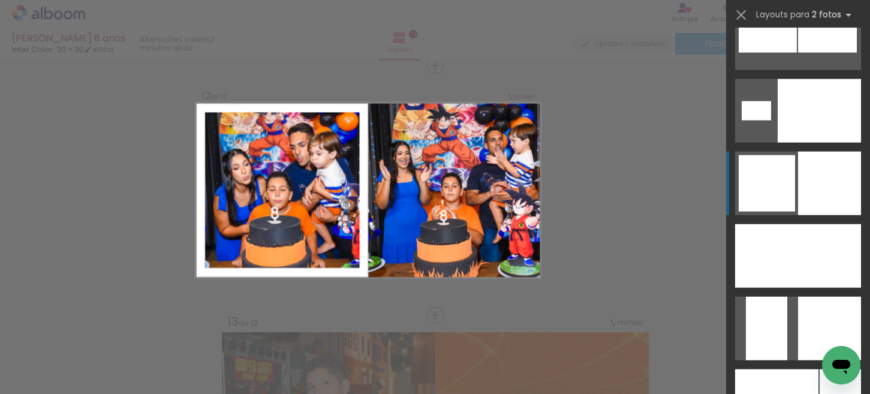
drag, startPoint x: 782, startPoint y: 167, endPoint x: 749, endPoint y: 169, distance: 33.0
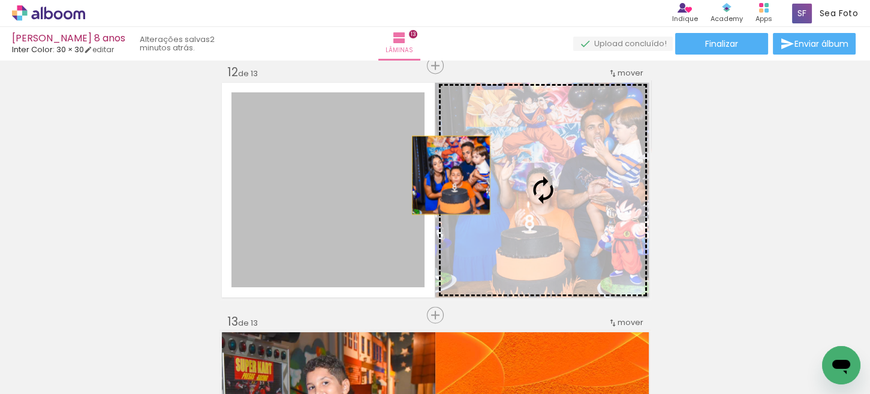
drag, startPoint x: 405, startPoint y: 175, endPoint x: 522, endPoint y: 175, distance: 117.0
click at [0, 0] on slot at bounding box center [0, 0] width 0 height 0
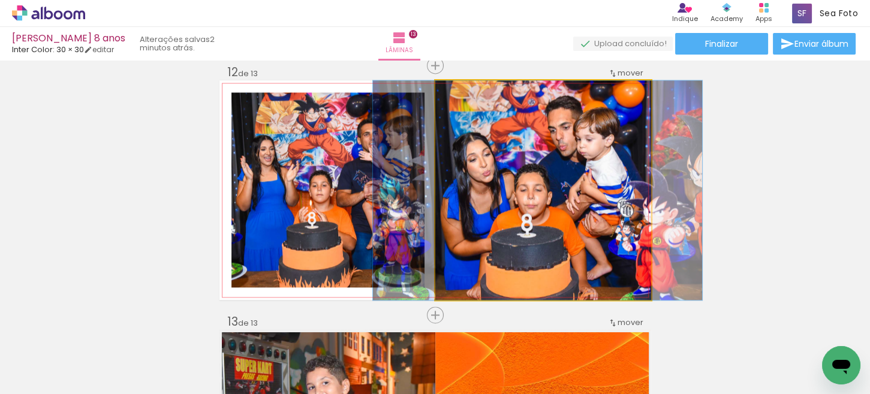
drag, startPoint x: 575, startPoint y: 209, endPoint x: 659, endPoint y: 229, distance: 86.3
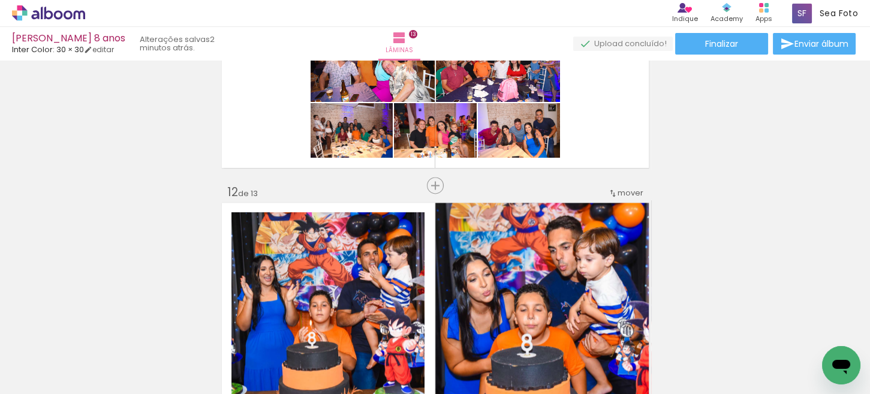
scroll to position [2520, 0]
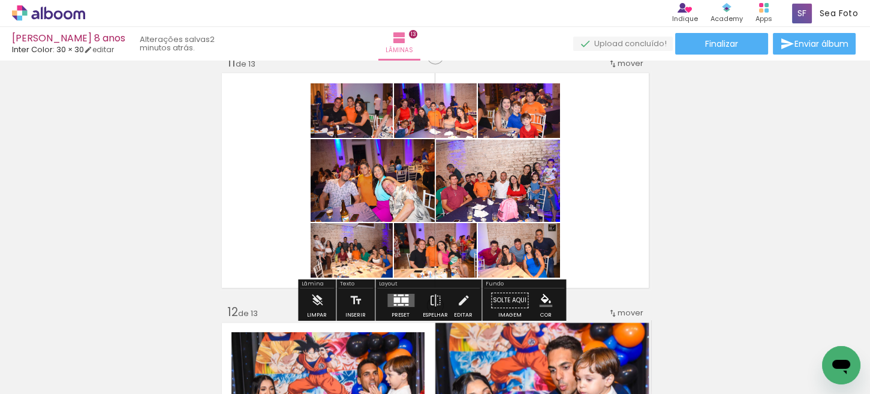
click at [404, 300] on div at bounding box center [404, 300] width 7 height 5
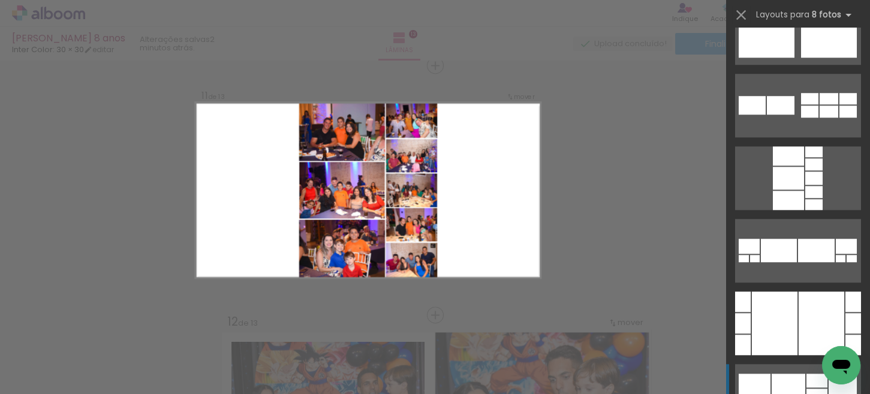
scroll to position [1800, 0]
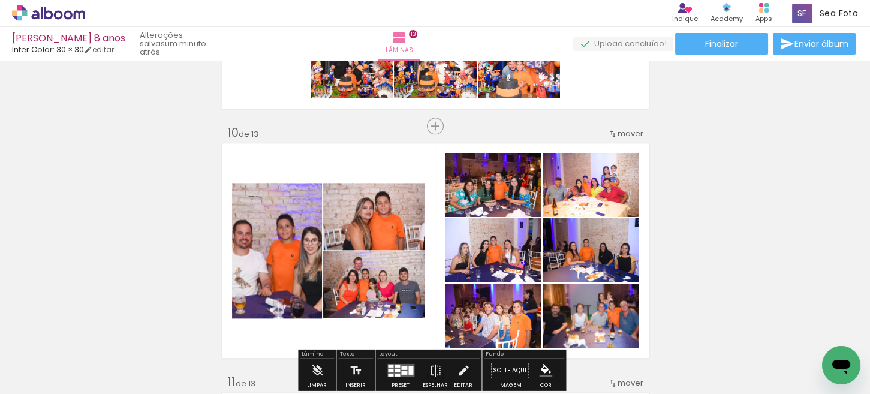
scroll to position [0, 2792]
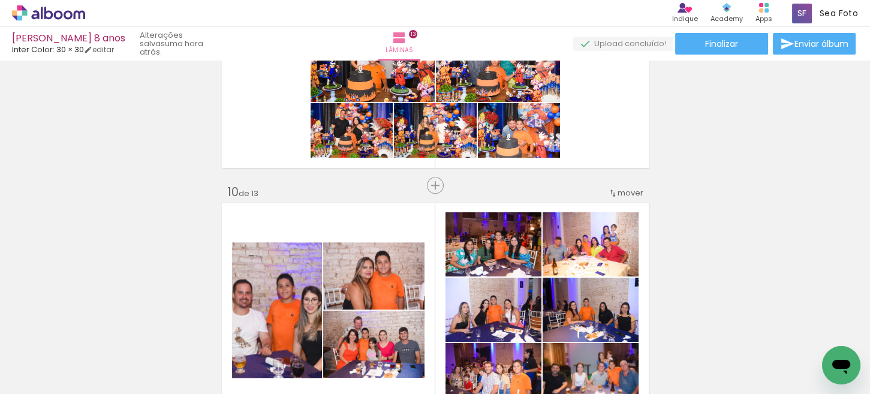
scroll to position [0, 2792]
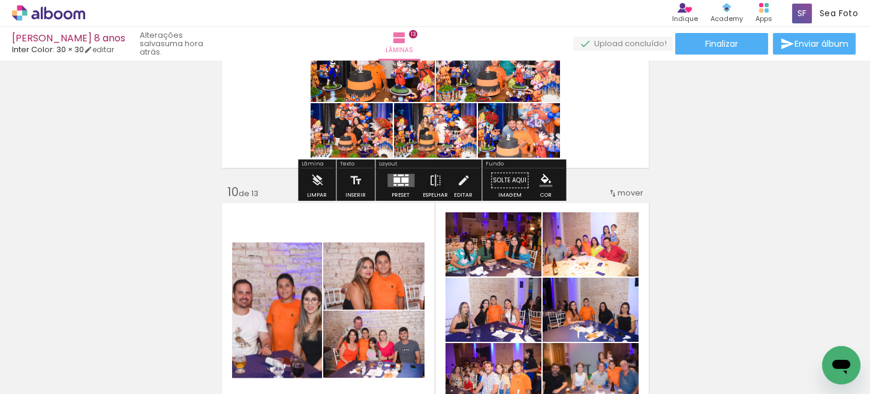
scroll to position [0, 2792]
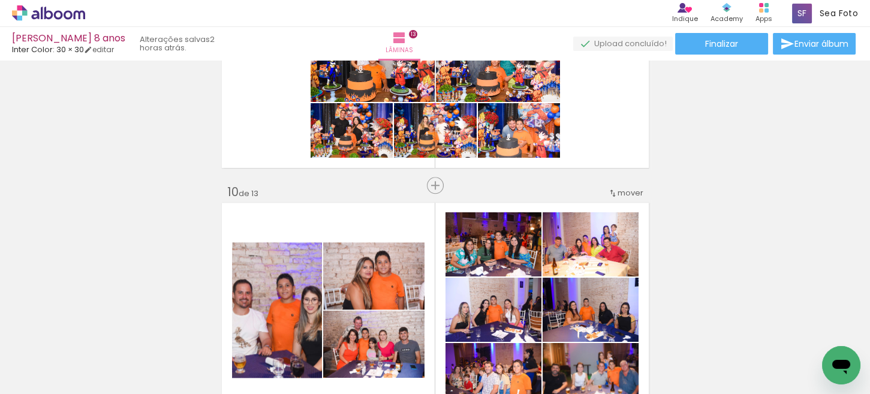
scroll to position [0, 2792]
